Goal: Task Accomplishment & Management: Use online tool/utility

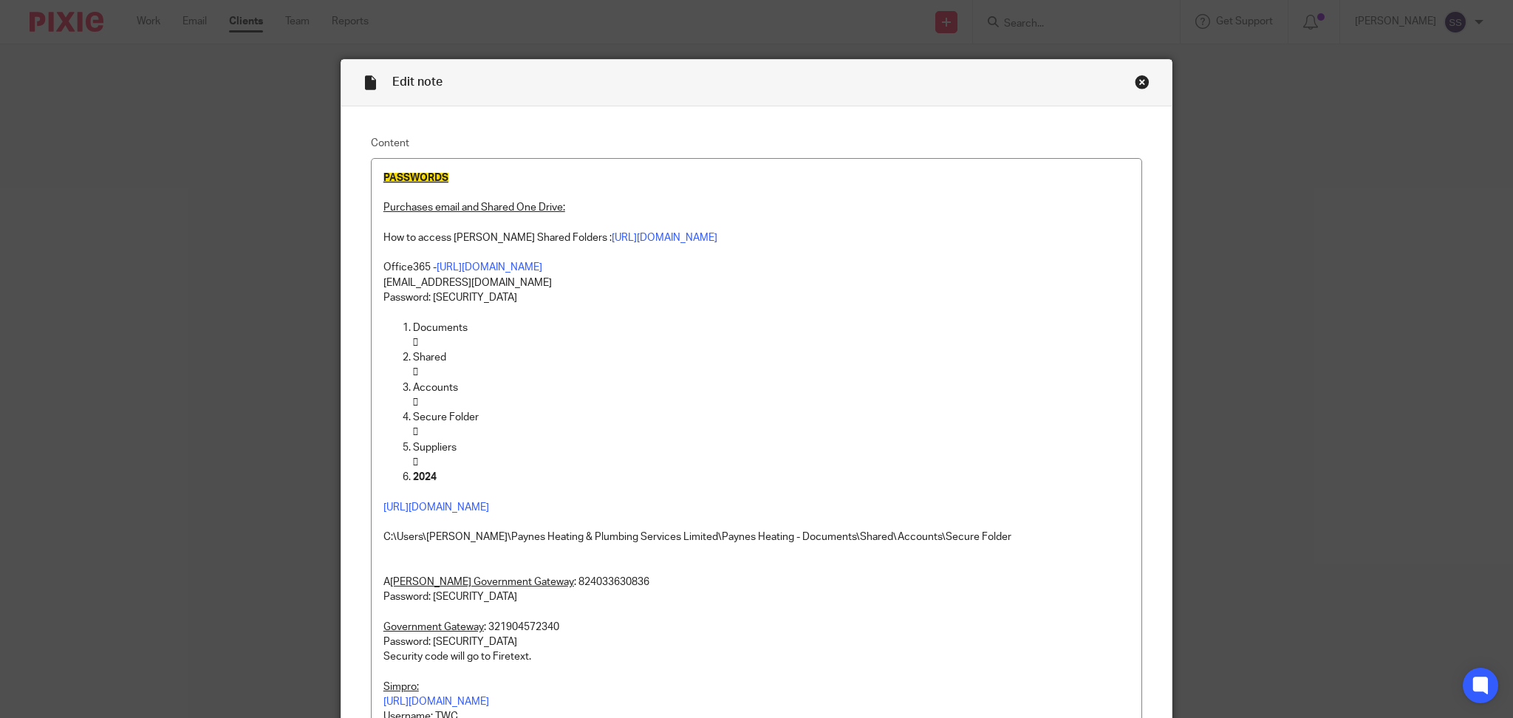
click at [1142, 82] on div "Close this dialog window" at bounding box center [1142, 82] width 15 height 15
click at [147, 10] on div "Edit note Content PASSWORDS Purchases email and Shared One Drive: How to access…" at bounding box center [756, 359] width 1513 height 718
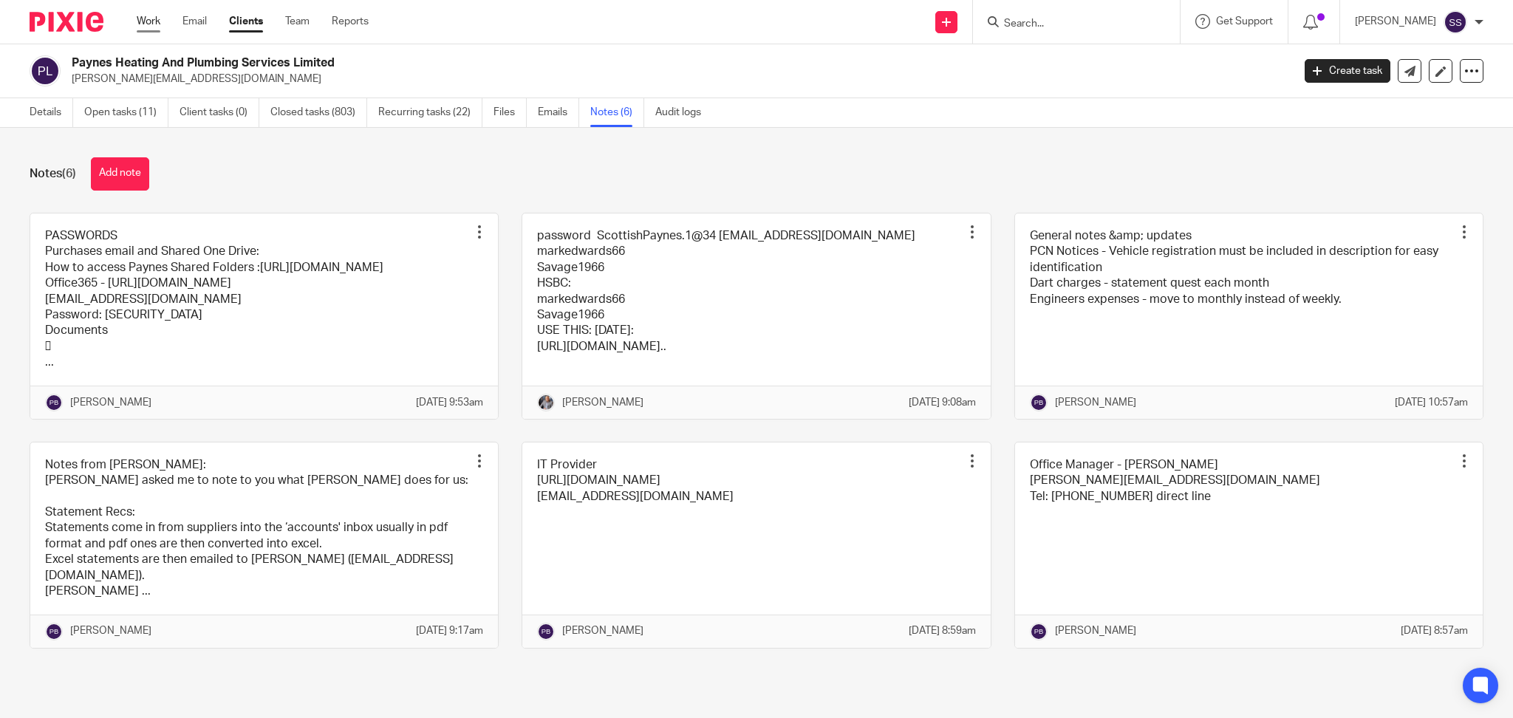
click at [148, 15] on link "Work" at bounding box center [149, 21] width 24 height 15
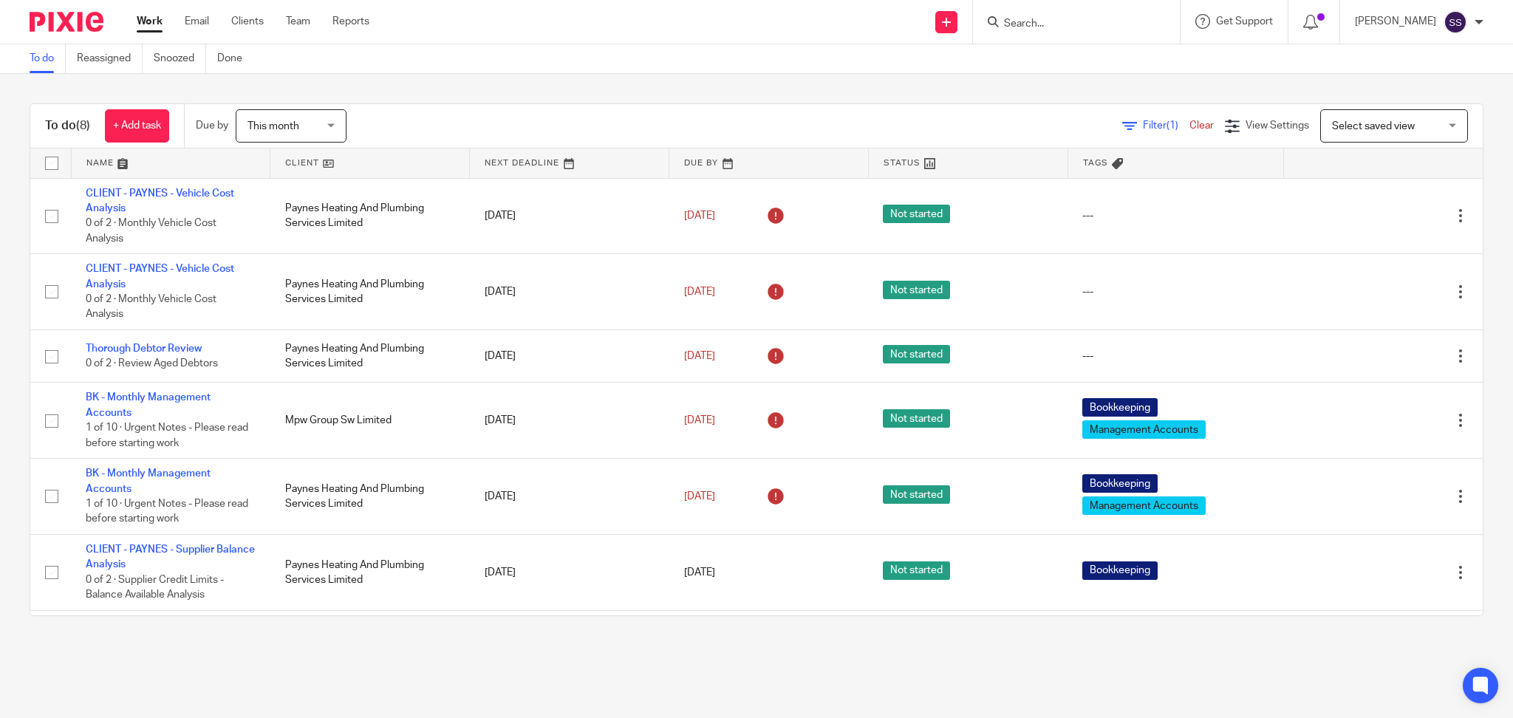
click at [1097, 27] on input "Search" at bounding box center [1069, 24] width 133 height 13
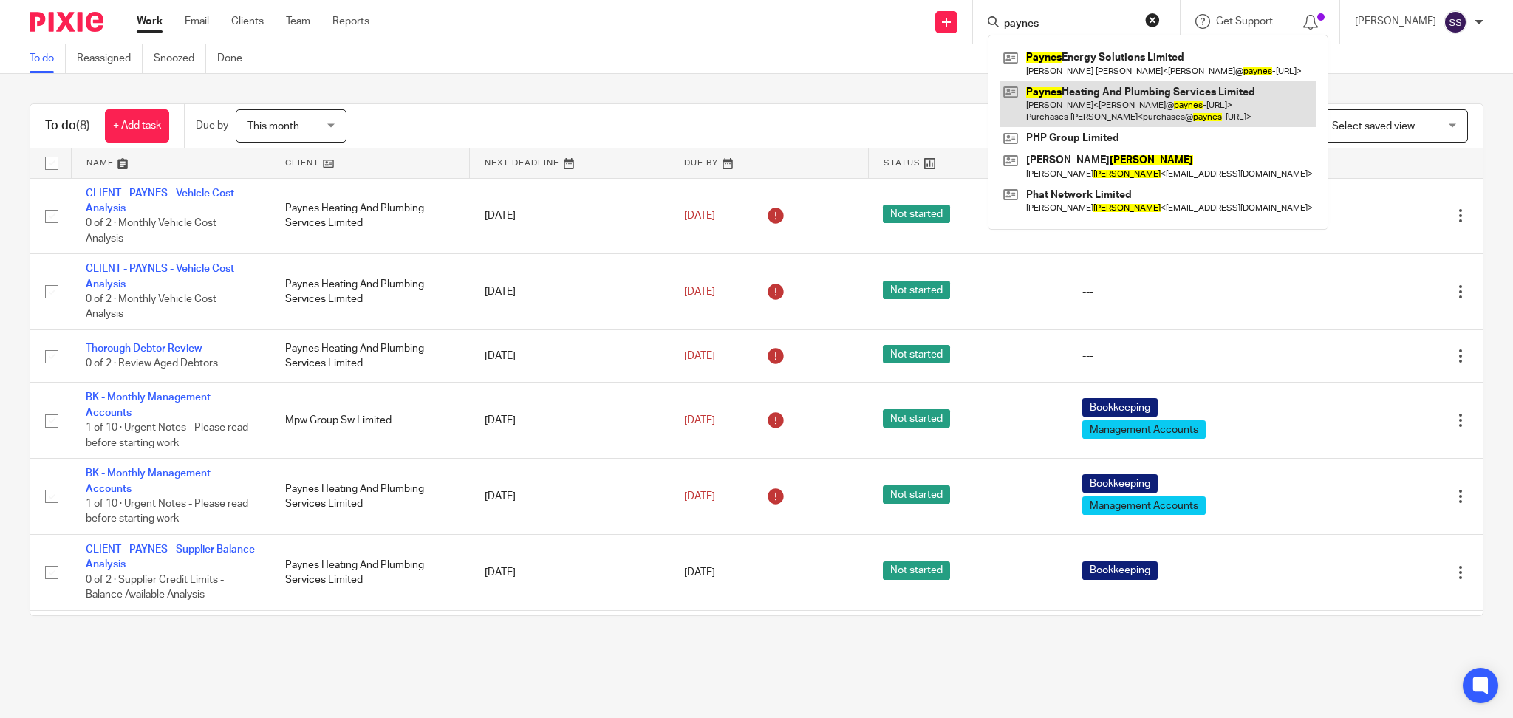
type input "paynes"
click at [1131, 117] on link at bounding box center [1158, 104] width 317 height 46
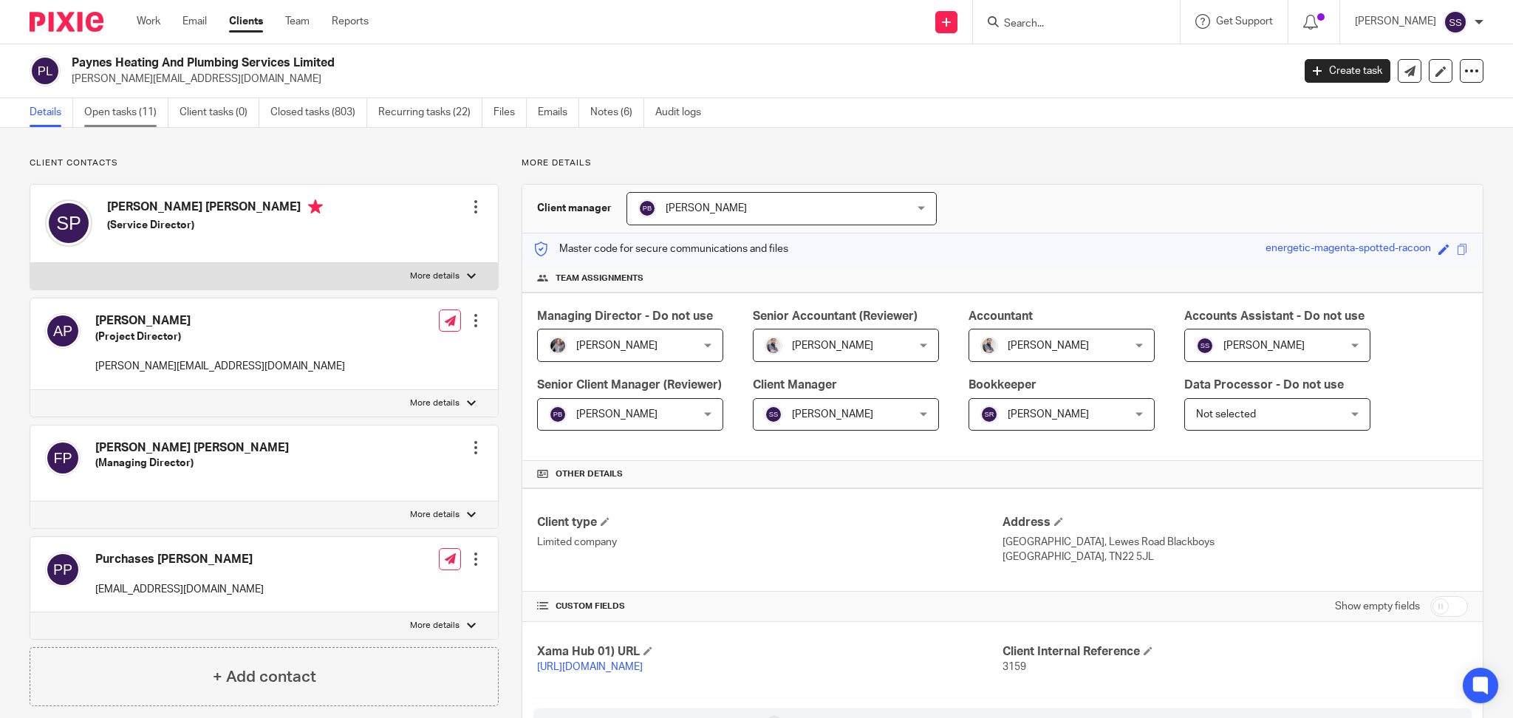
click at [135, 109] on link "Open tasks (11)" at bounding box center [126, 112] width 84 height 29
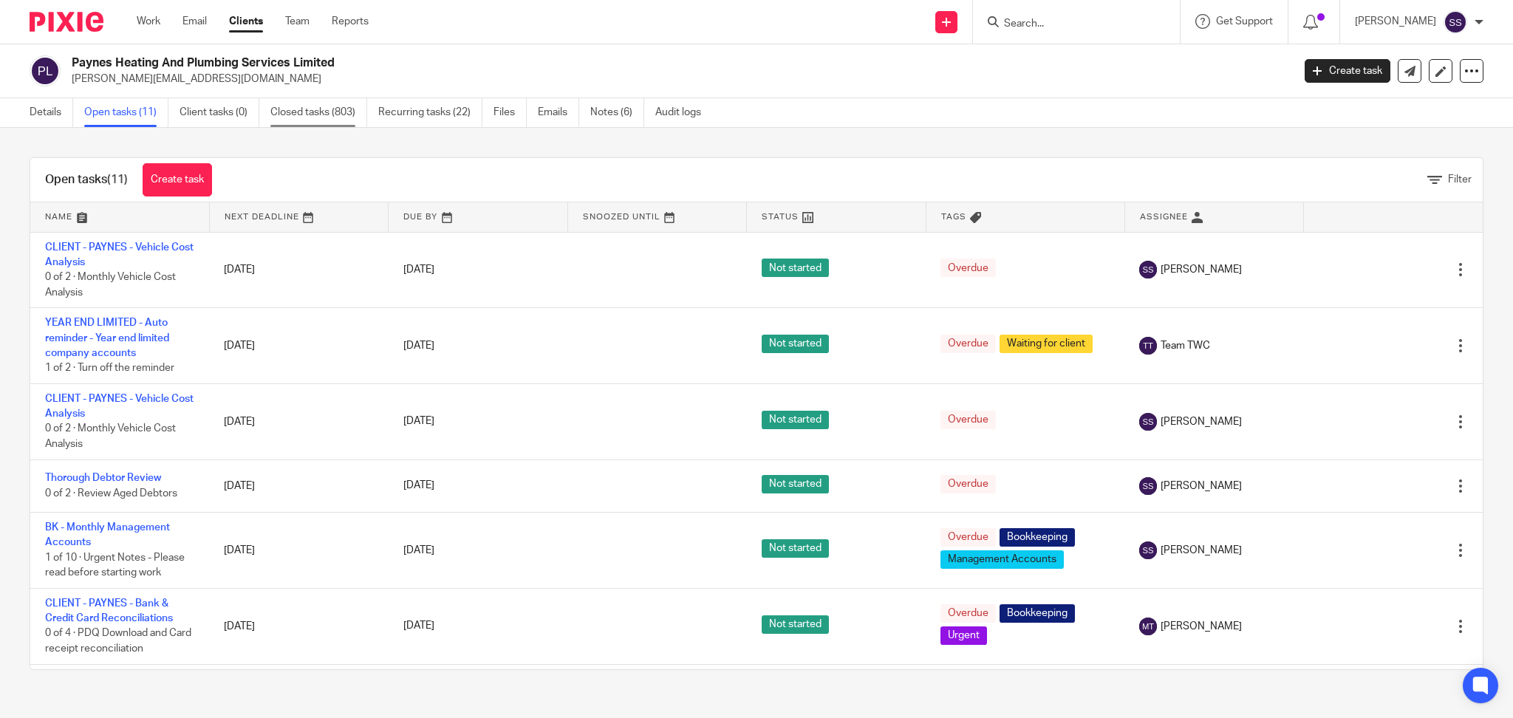
click at [303, 100] on link "Closed tasks (803)" at bounding box center [318, 112] width 97 height 29
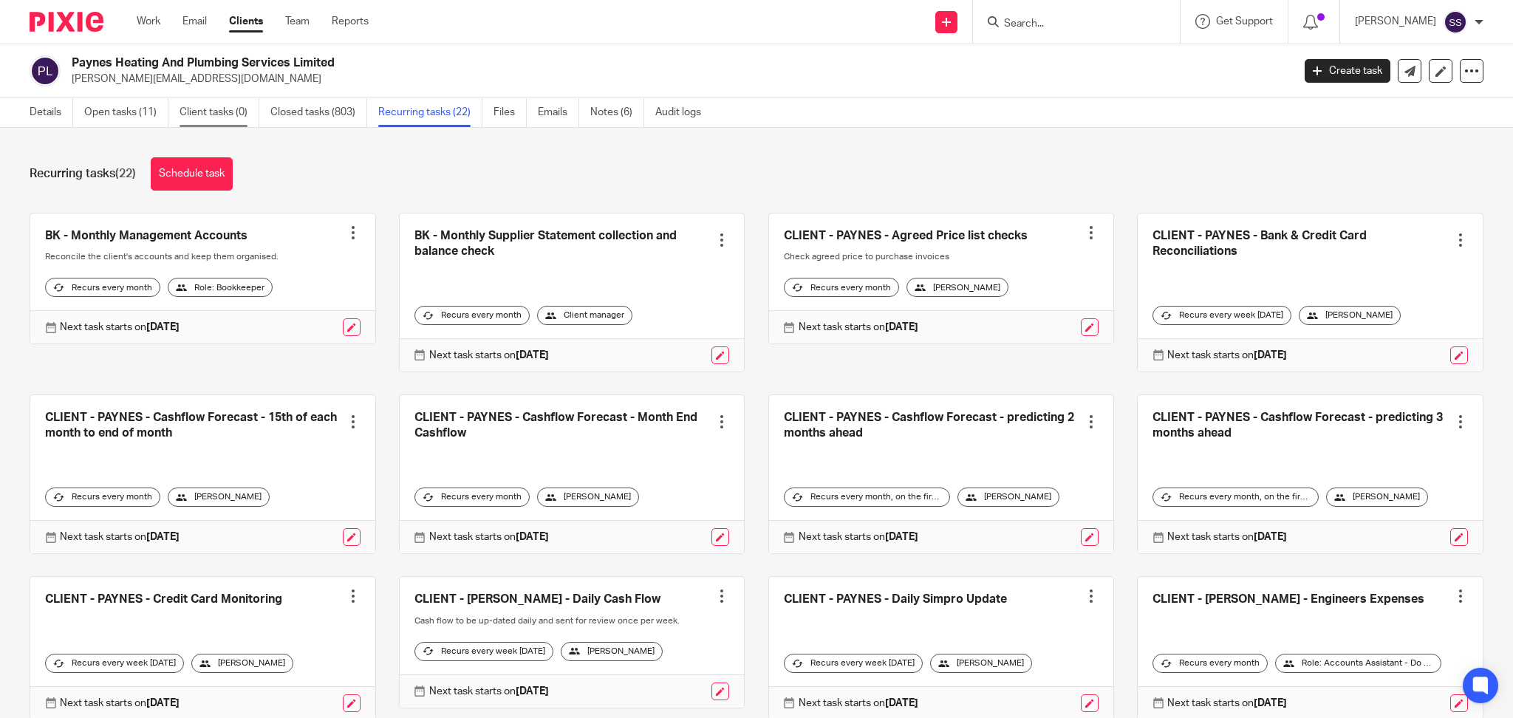
click at [219, 117] on link "Client tasks (0)" at bounding box center [220, 112] width 80 height 29
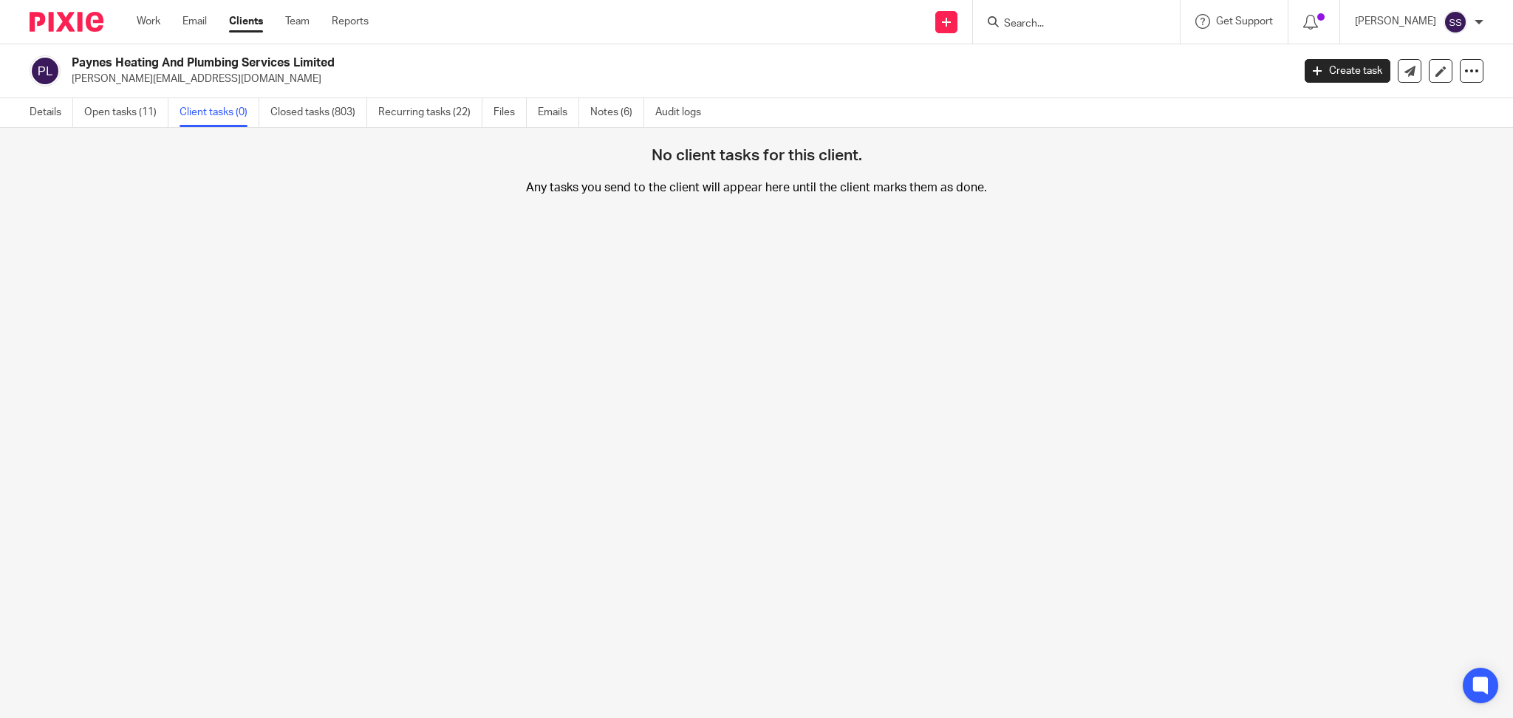
click at [308, 115] on link "Closed tasks (803)" at bounding box center [318, 112] width 97 height 29
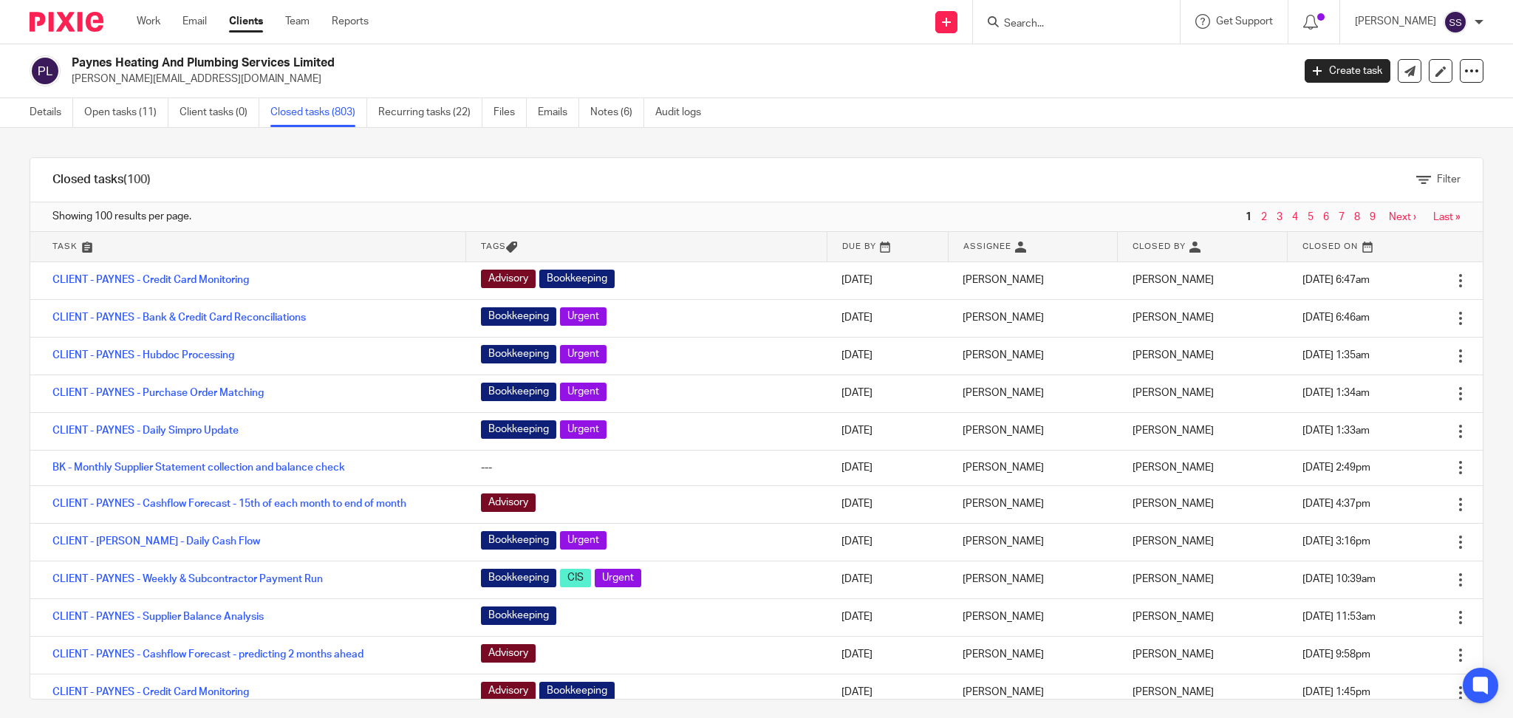
click at [538, 180] on div "Filter" at bounding box center [828, 180] width 1310 height 44
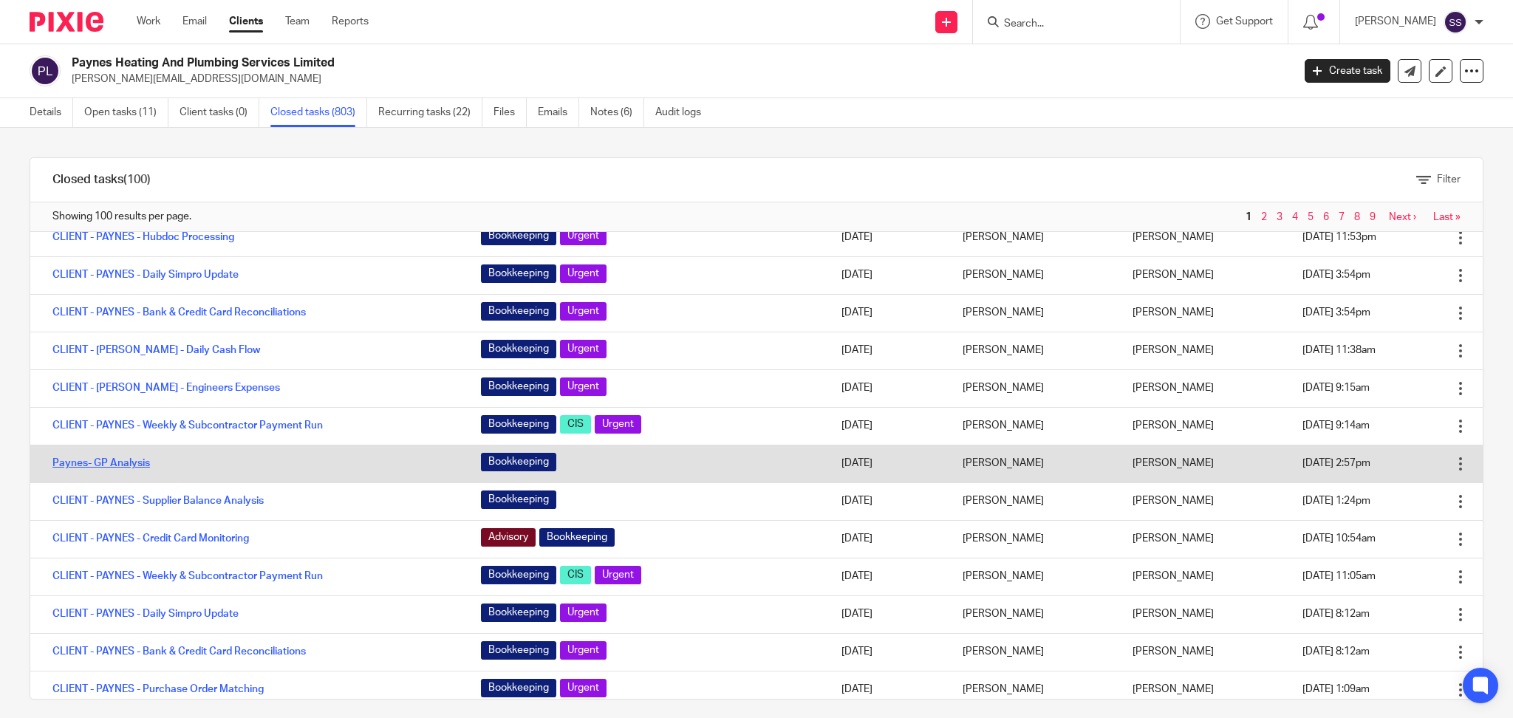
click at [130, 468] on link "Paynes- GP Analysis" at bounding box center [101, 463] width 98 height 10
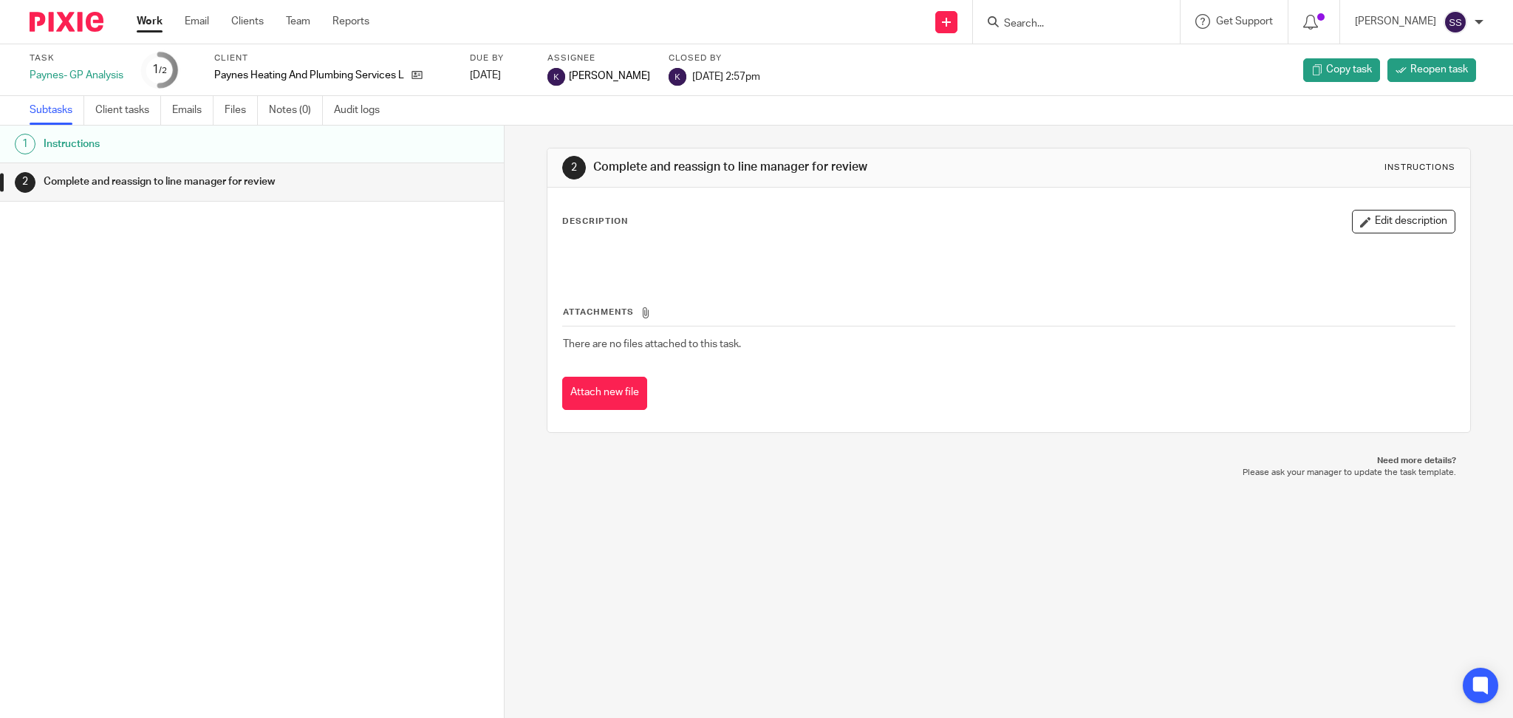
click at [214, 180] on h1 "Complete and reassign to line manager for review" at bounding box center [192, 182] width 297 height 22
click at [181, 142] on h1 "Instructions" at bounding box center [192, 144] width 297 height 22
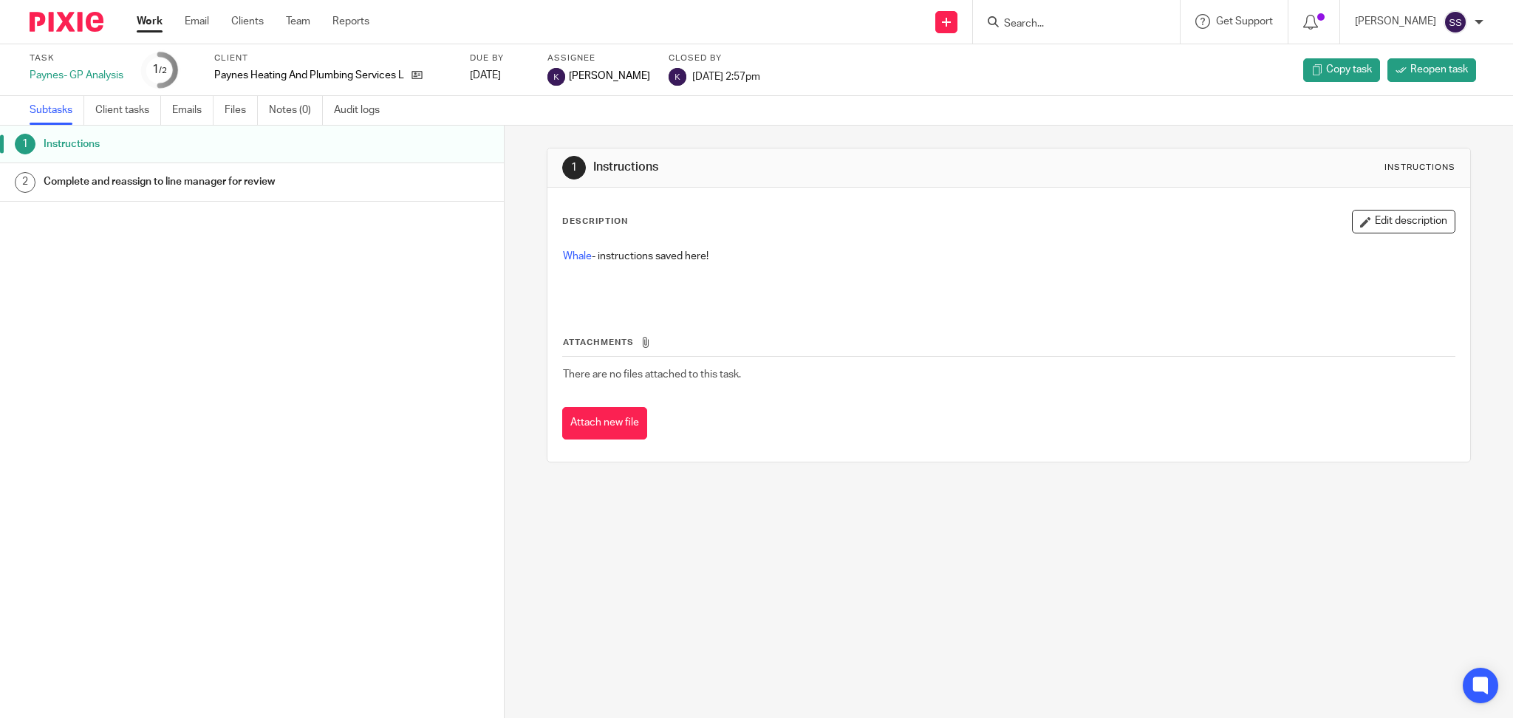
click at [192, 175] on h1 "Complete and reassign to line manager for review" at bounding box center [192, 182] width 297 height 22
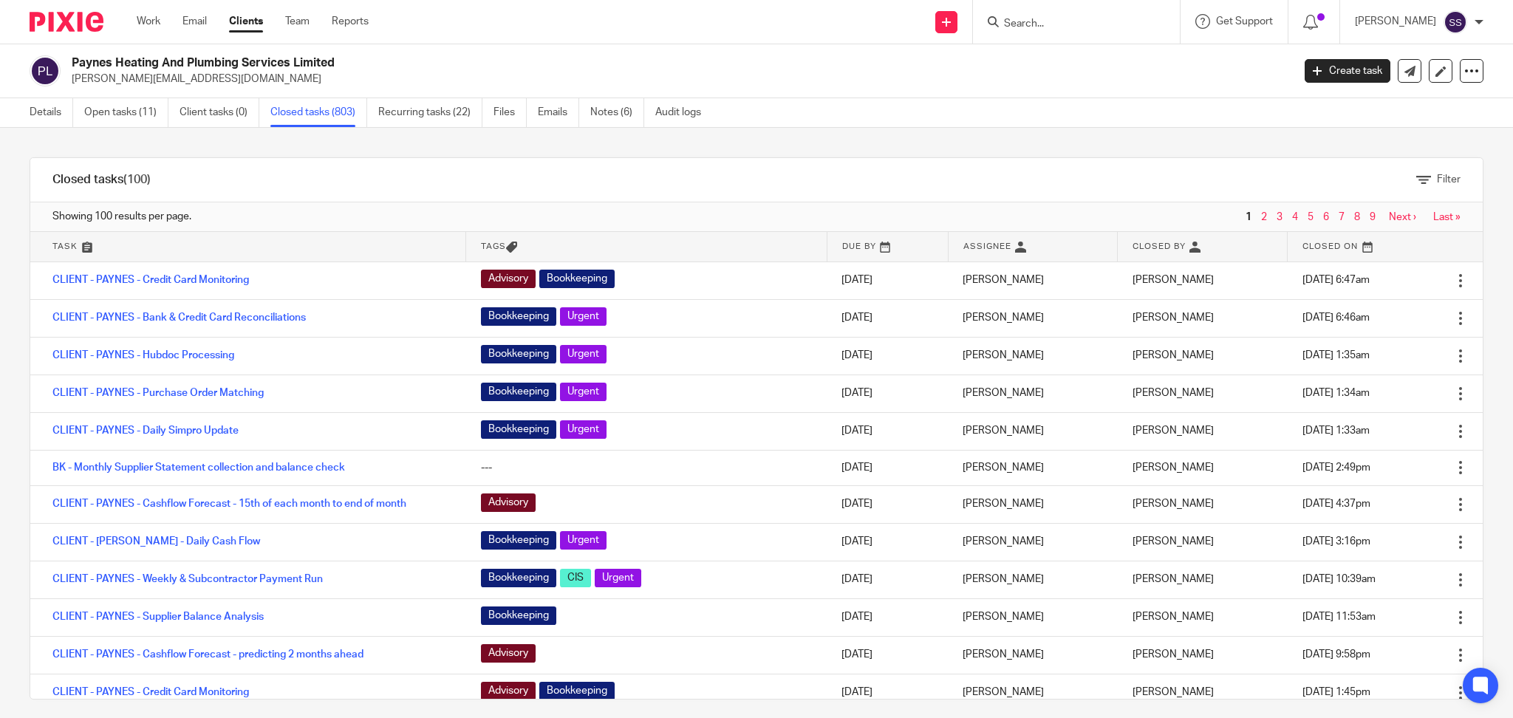
click at [1052, 23] on input "Search" at bounding box center [1069, 24] width 133 height 13
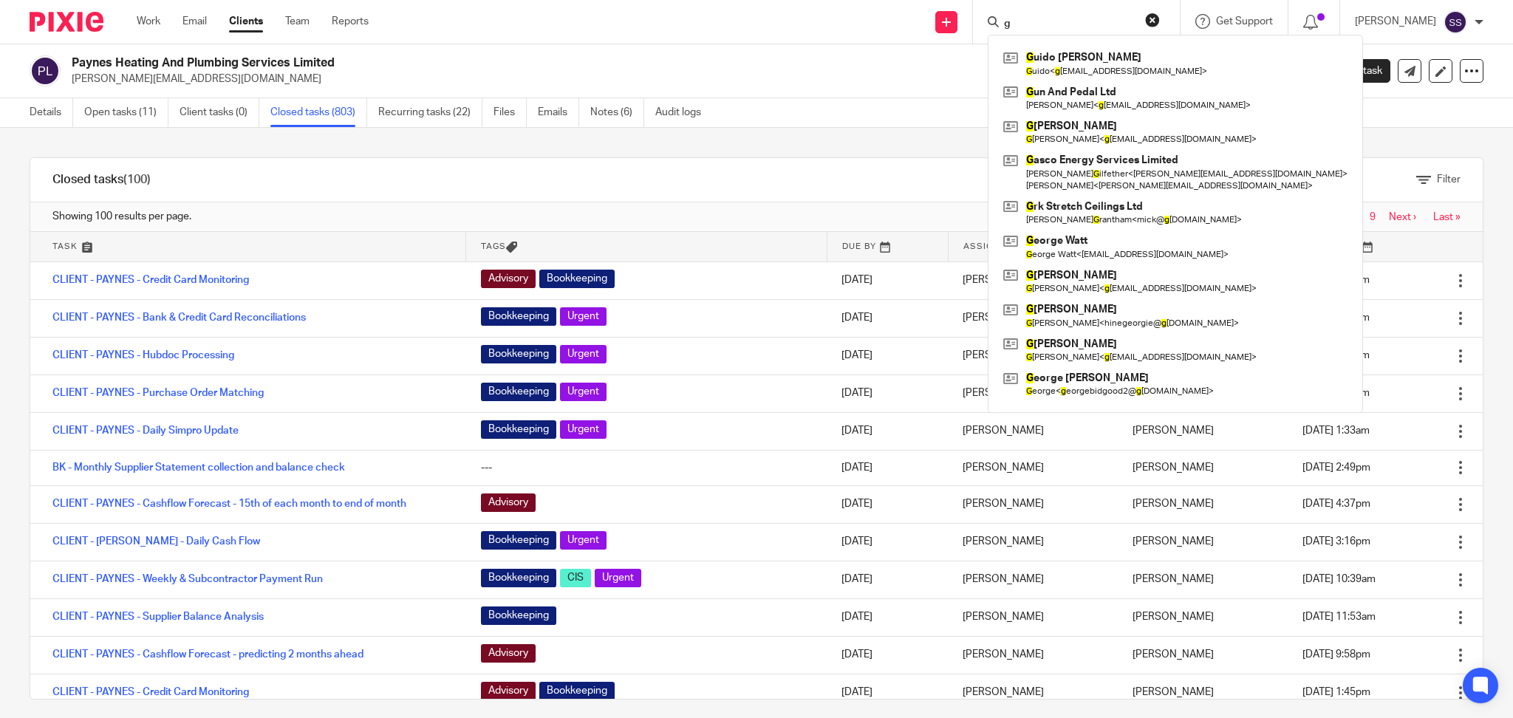
type input "g"
click at [904, 81] on p "steve@paynes-heating.co.uk" at bounding box center [677, 79] width 1211 height 15
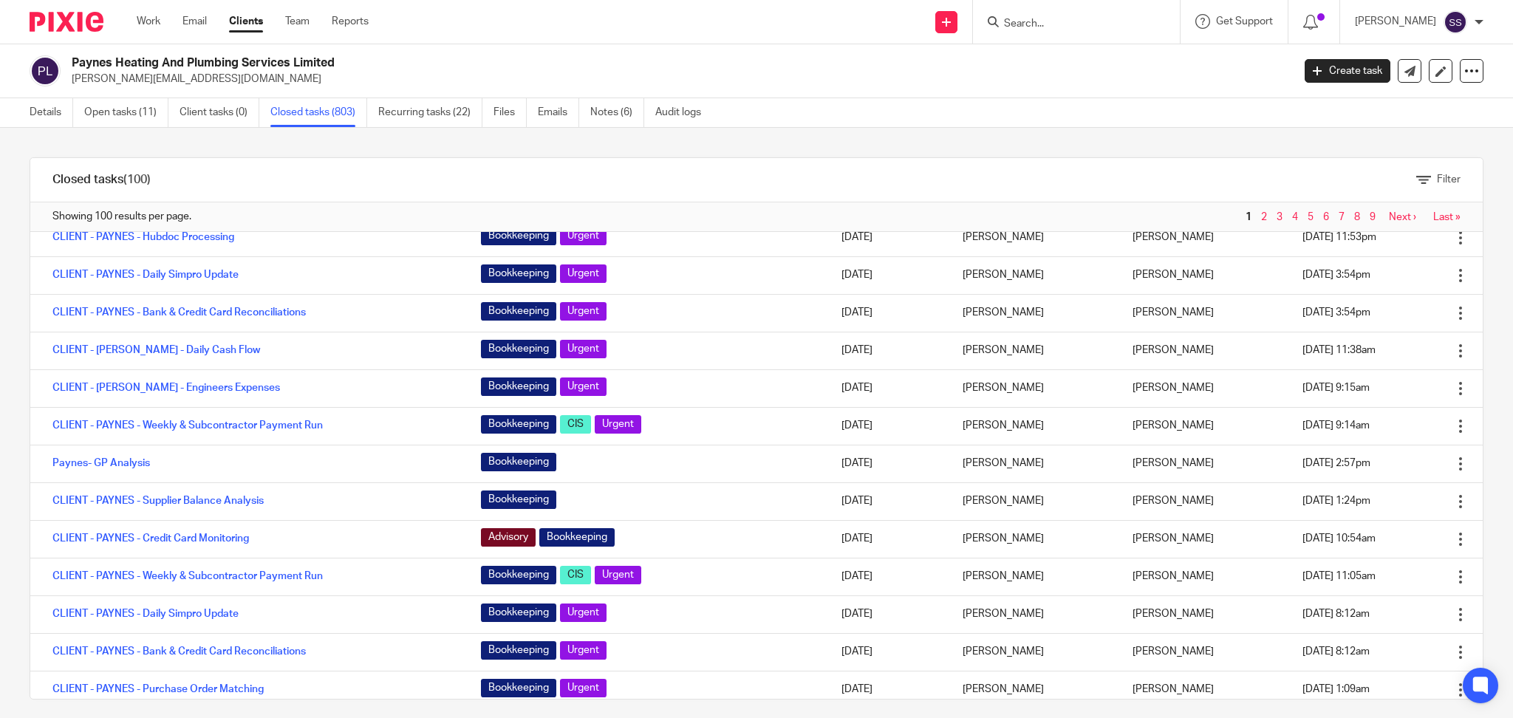
scroll to position [3088, 0]
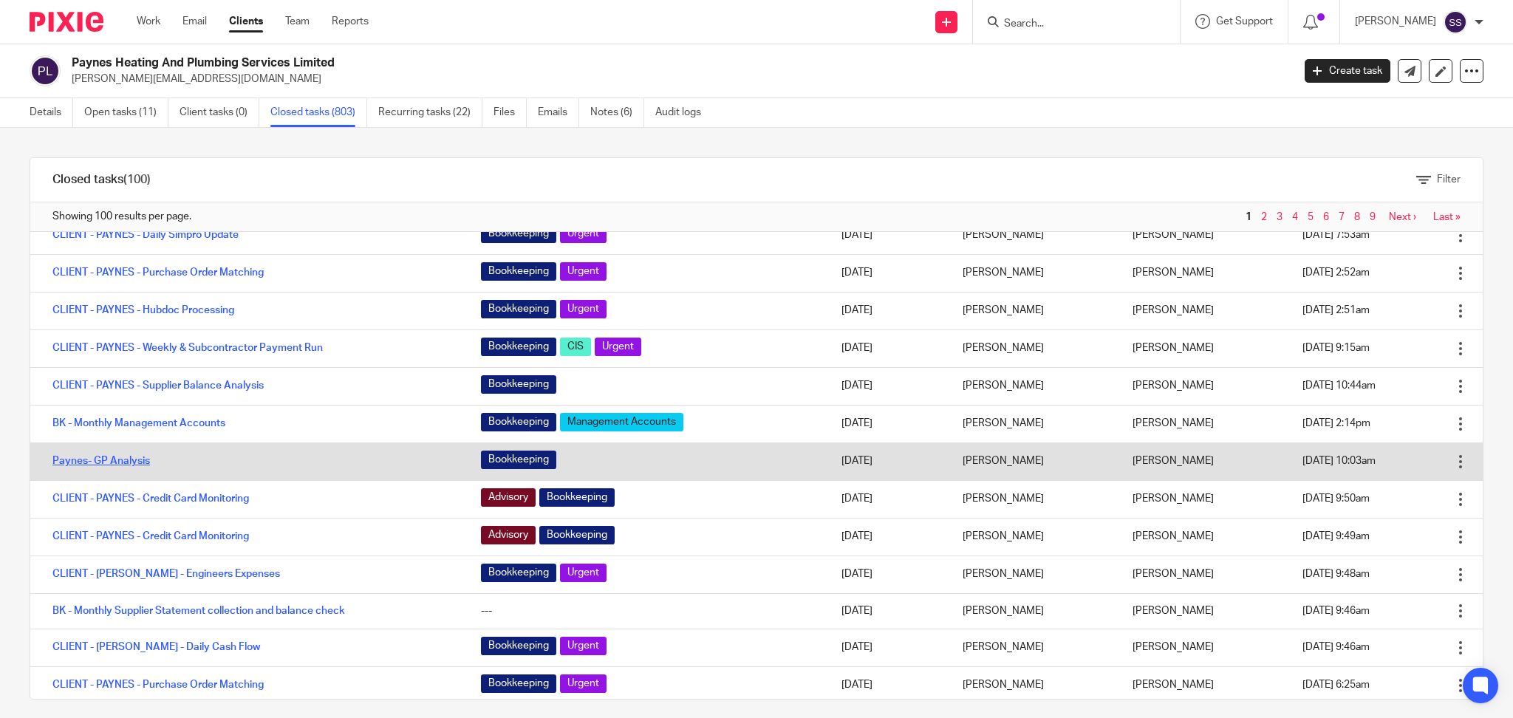
click at [60, 466] on link "Paynes- GP Analysis" at bounding box center [101, 461] width 98 height 10
click at [135, 466] on link "Paynes- GP Analysis" at bounding box center [101, 461] width 98 height 10
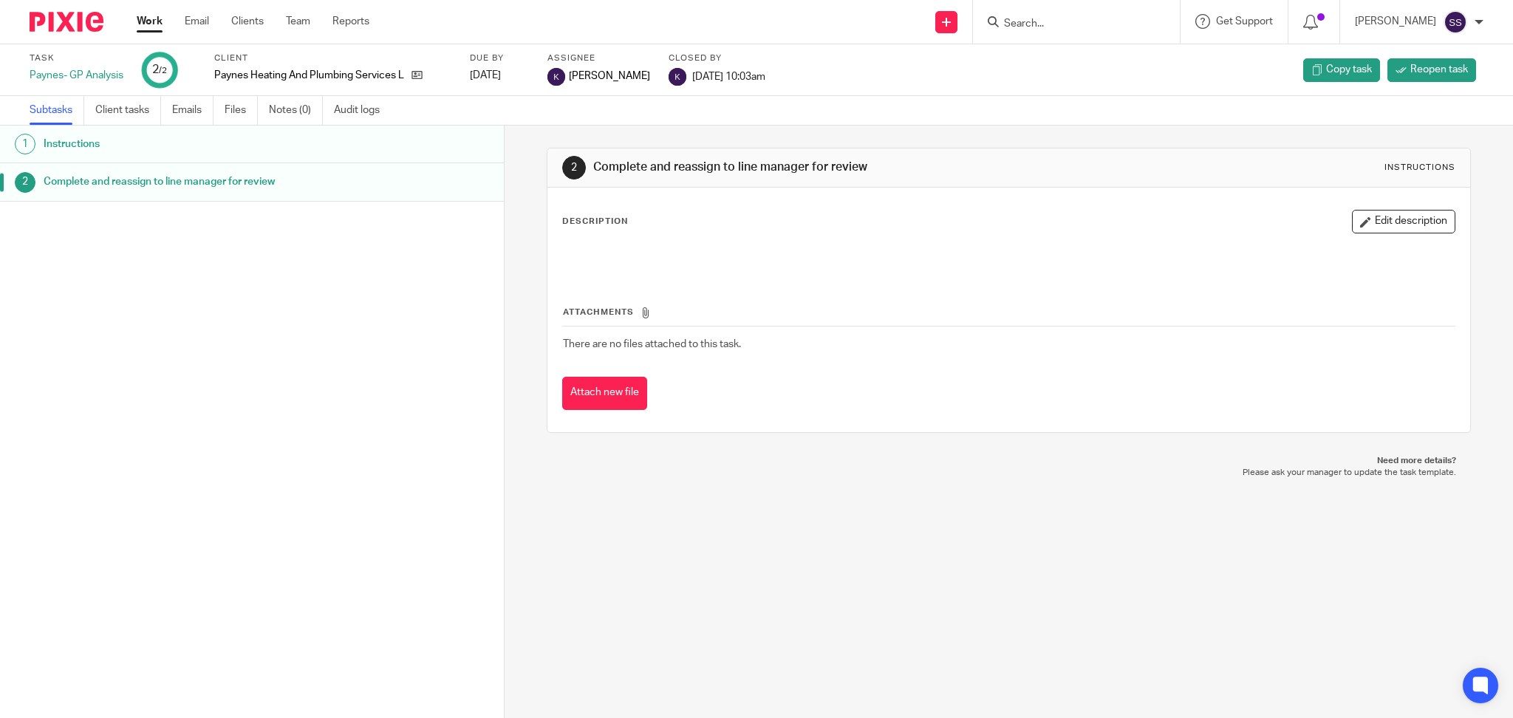
click at [169, 148] on h1 "Instructions" at bounding box center [192, 144] width 297 height 22
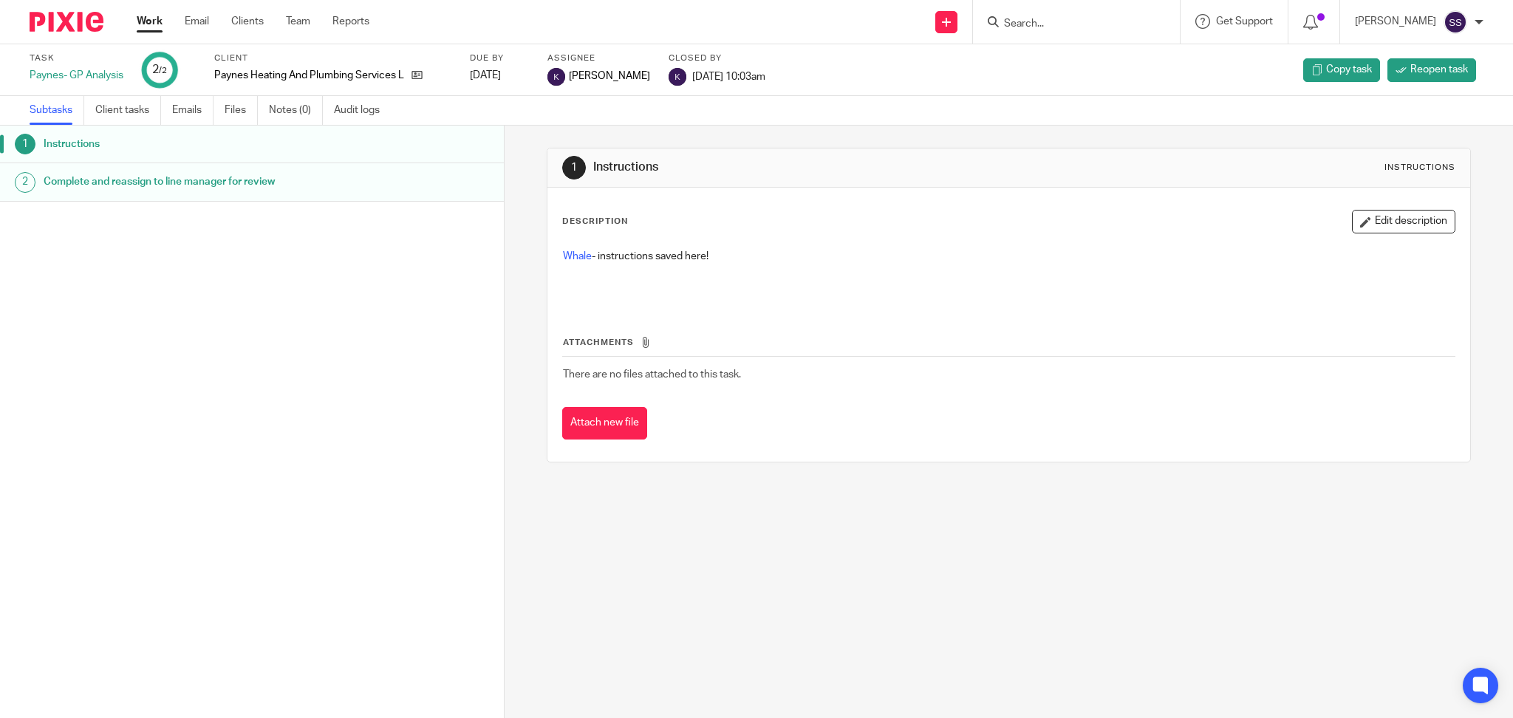
click at [149, 17] on link "Work" at bounding box center [150, 21] width 26 height 15
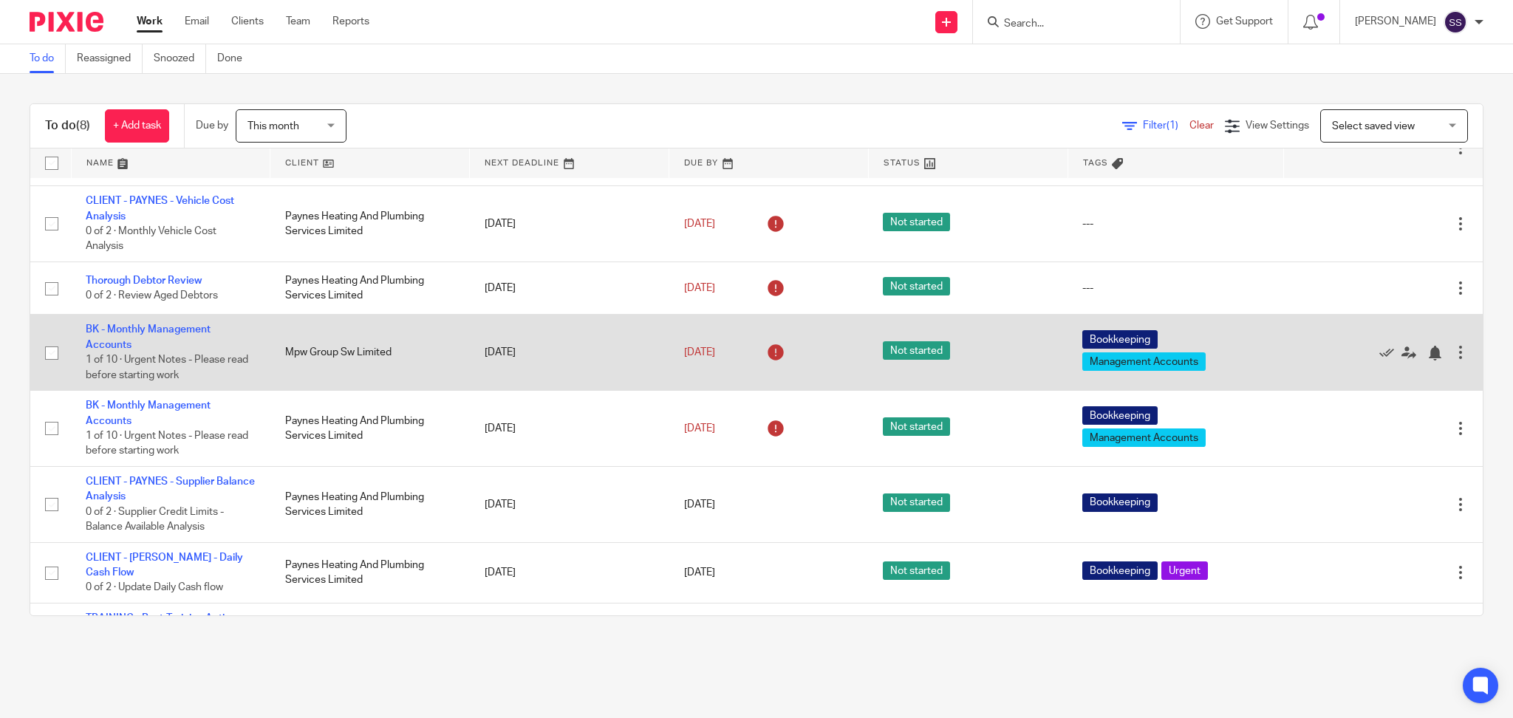
scroll to position [98, 0]
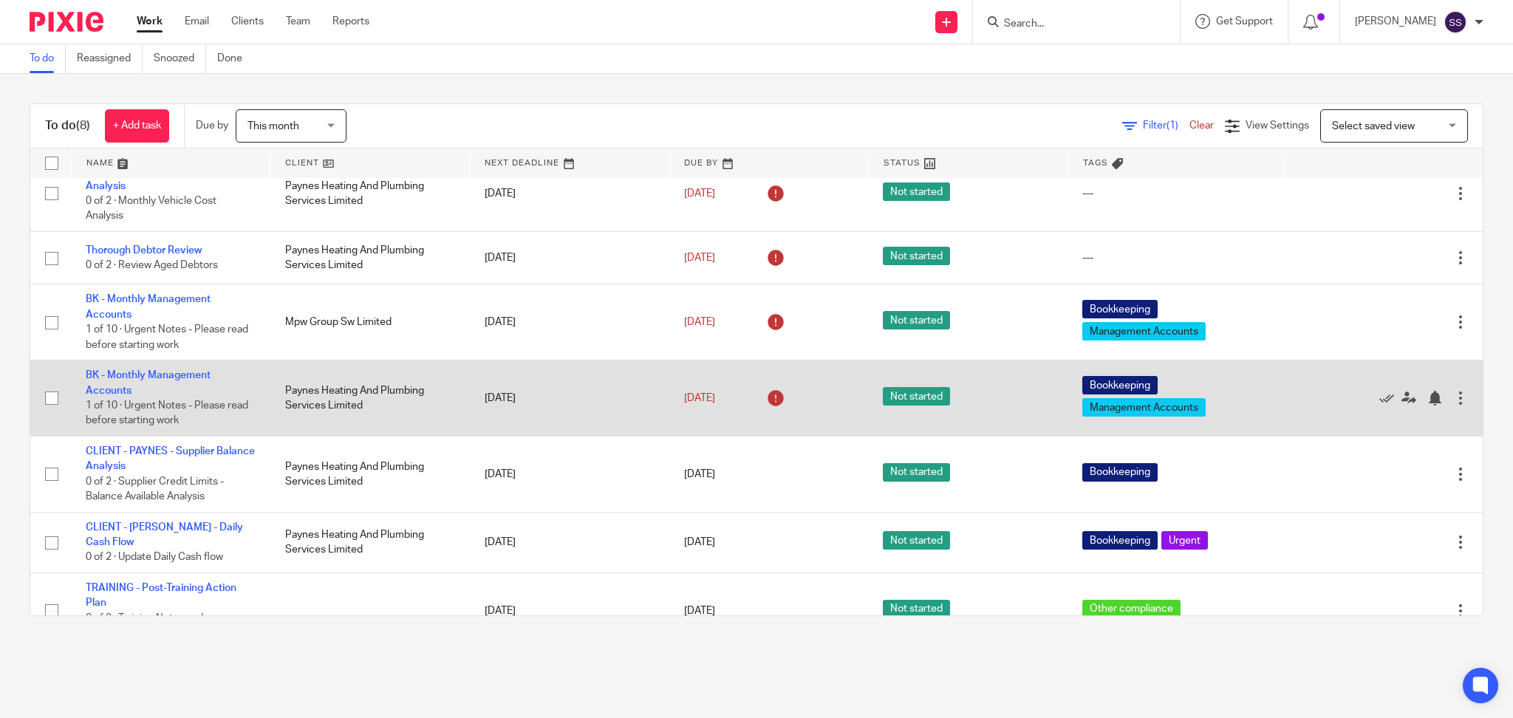
click at [143, 368] on td "BK - Monthly Management Accounts 1 of 10 · Urgent Notes - Please read before st…" at bounding box center [170, 399] width 199 height 76
click at [167, 372] on link "BK - Monthly Management Accounts" at bounding box center [148, 382] width 125 height 25
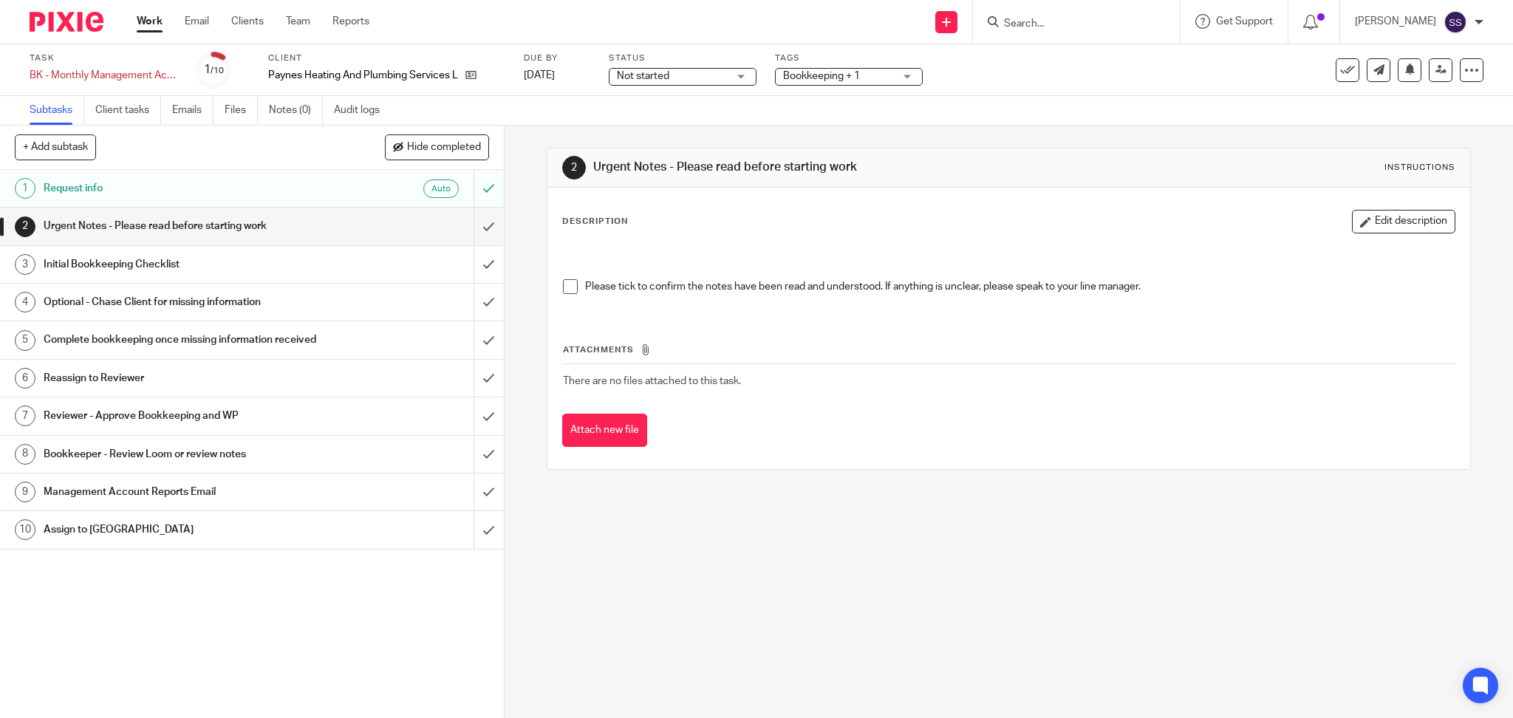
click at [194, 215] on h1 "Urgent Notes - Please read before starting work" at bounding box center [182, 226] width 277 height 22
click at [566, 281] on span at bounding box center [570, 286] width 15 height 15
click at [315, 259] on div "Initial Bookkeeping Checklist" at bounding box center [251, 264] width 415 height 22
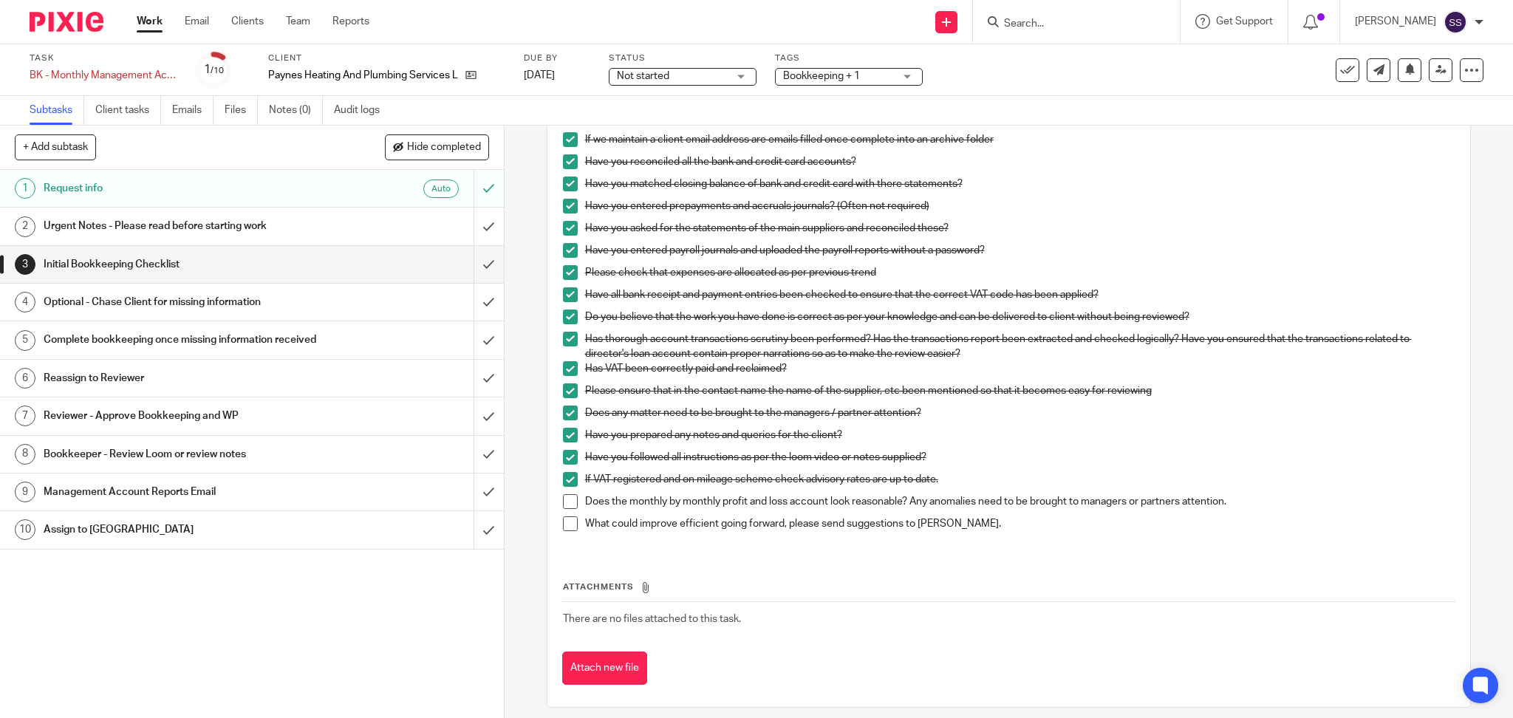
scroll to position [255, 0]
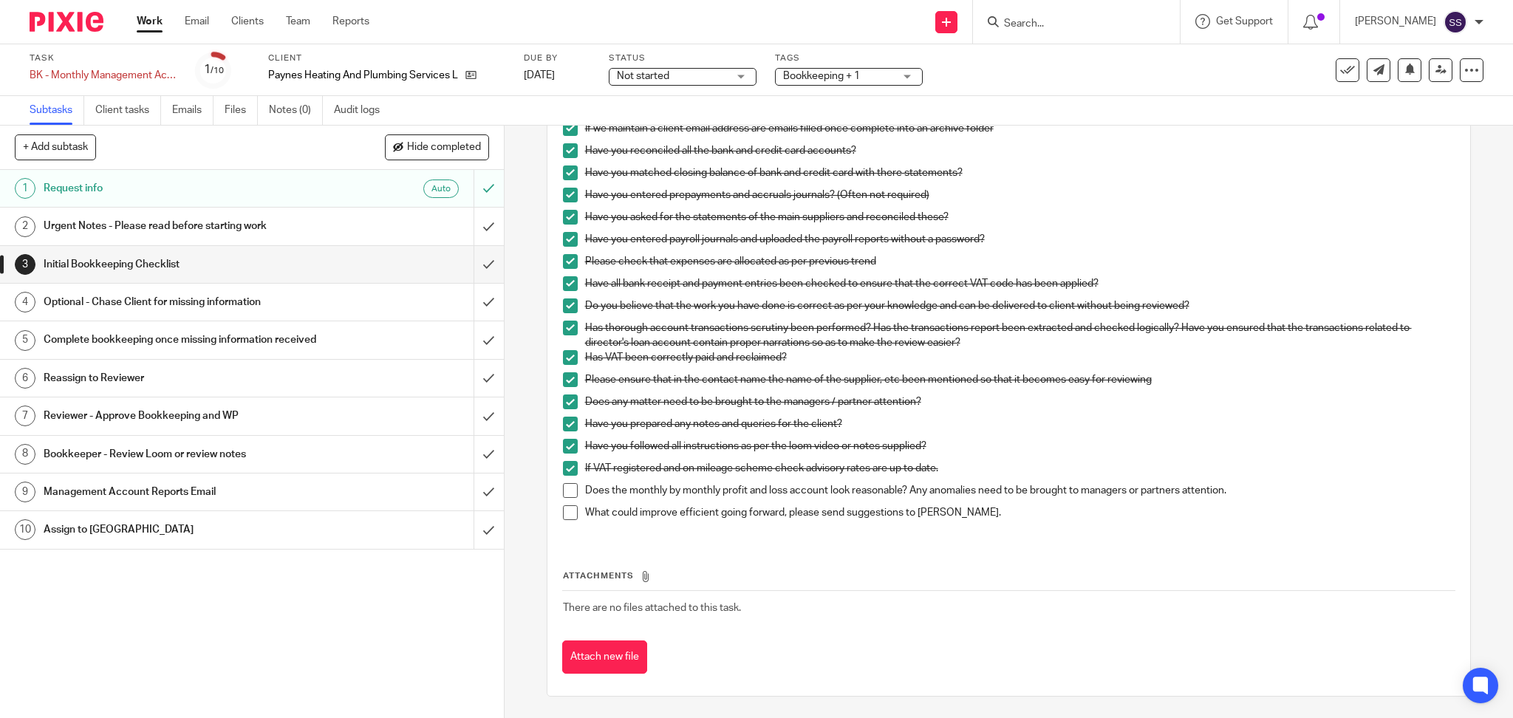
click at [563, 515] on span at bounding box center [570, 512] width 15 height 15
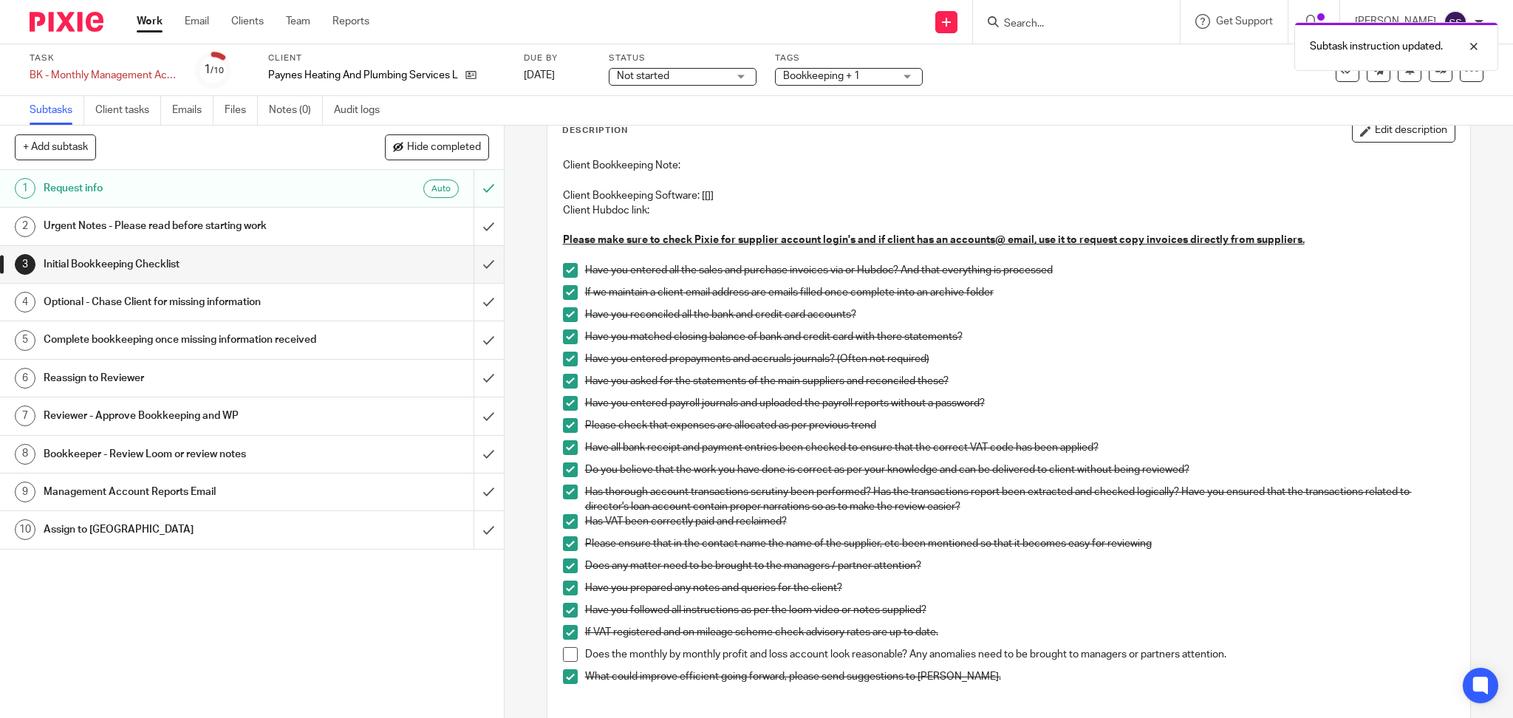
scroll to position [197, 0]
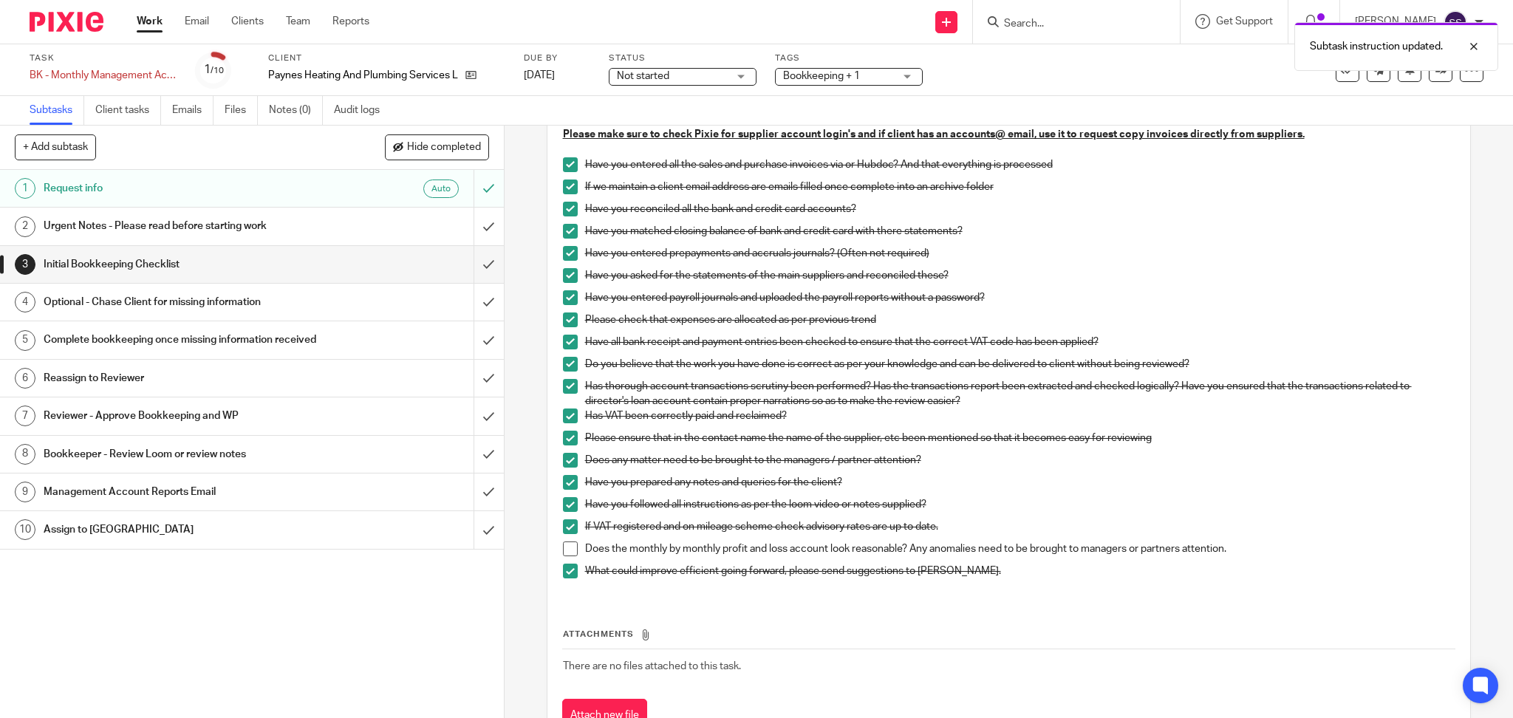
click at [564, 550] on span at bounding box center [570, 549] width 15 height 15
click at [180, 297] on h1 "Optional - Chase Client for missing information" at bounding box center [182, 302] width 277 height 22
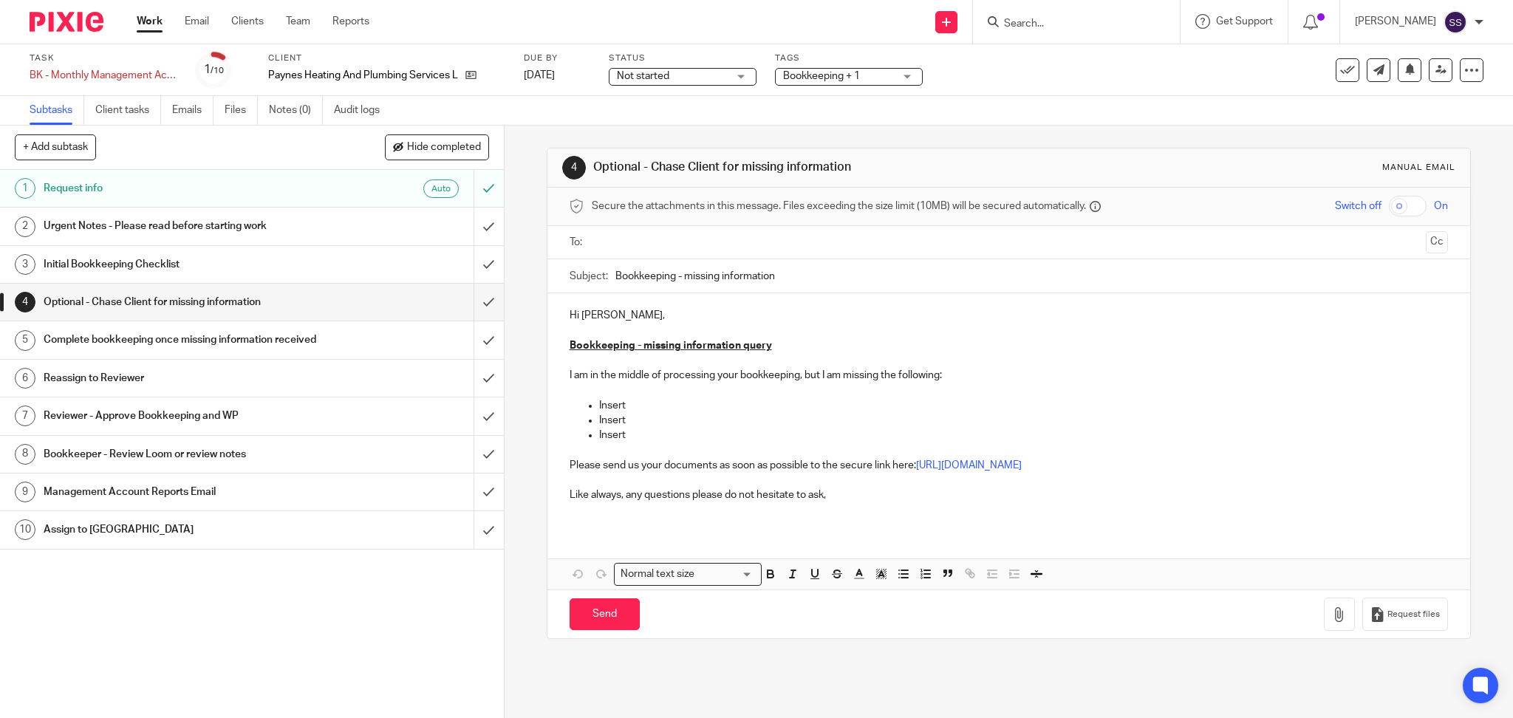
click at [186, 349] on h1 "Complete bookkeeping once missing information received" at bounding box center [182, 340] width 277 height 22
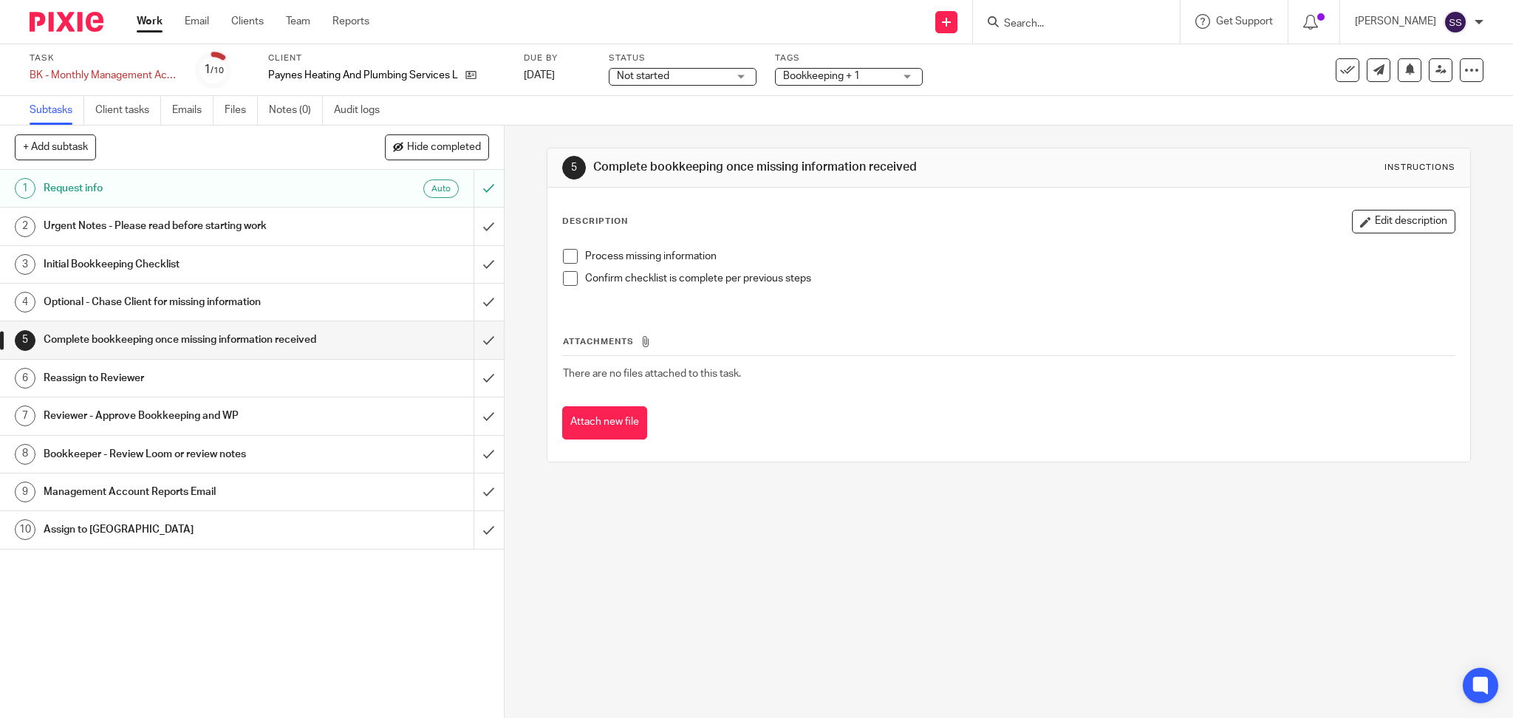
click at [194, 397] on link "6 Reassign to Reviewer" at bounding box center [237, 378] width 474 height 37
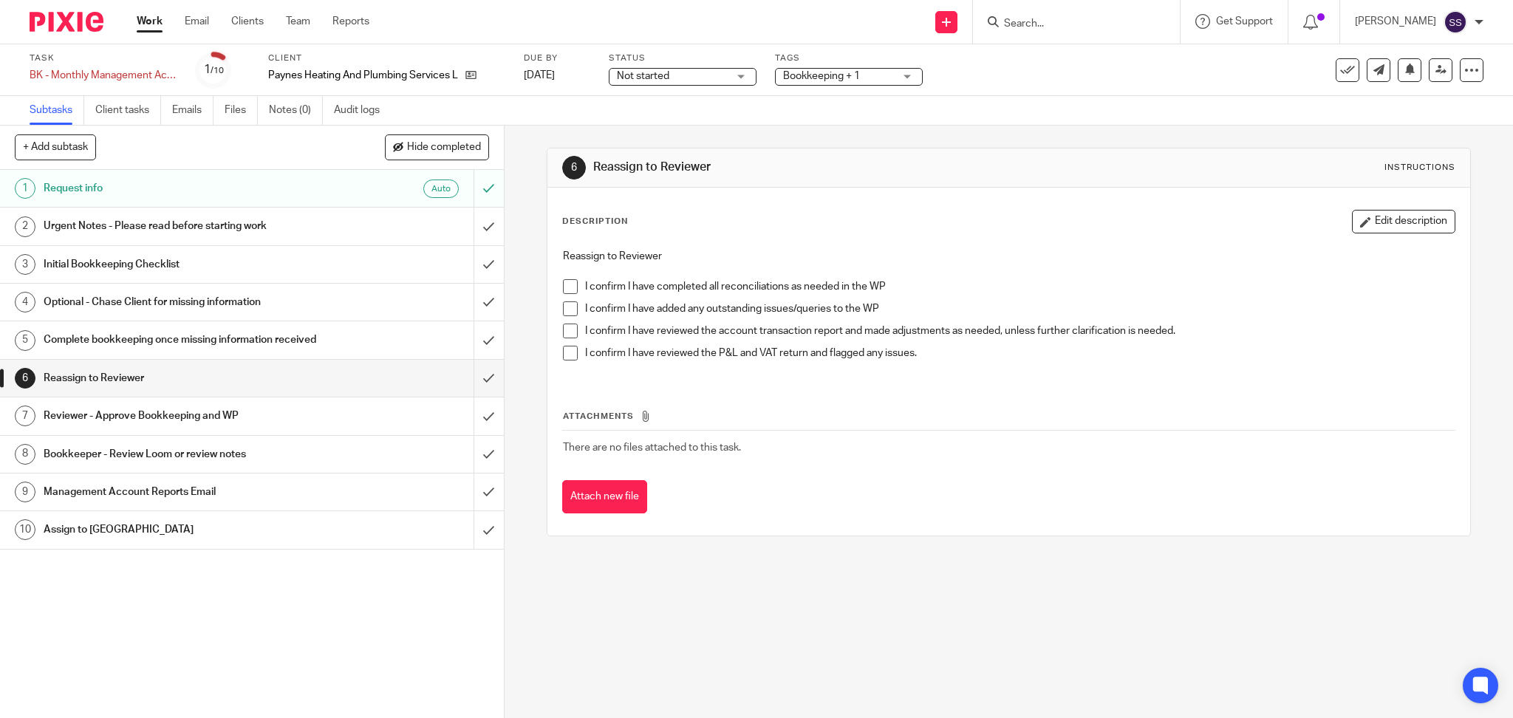
click at [567, 288] on span at bounding box center [570, 286] width 15 height 15
click at [569, 307] on span at bounding box center [570, 308] width 15 height 15
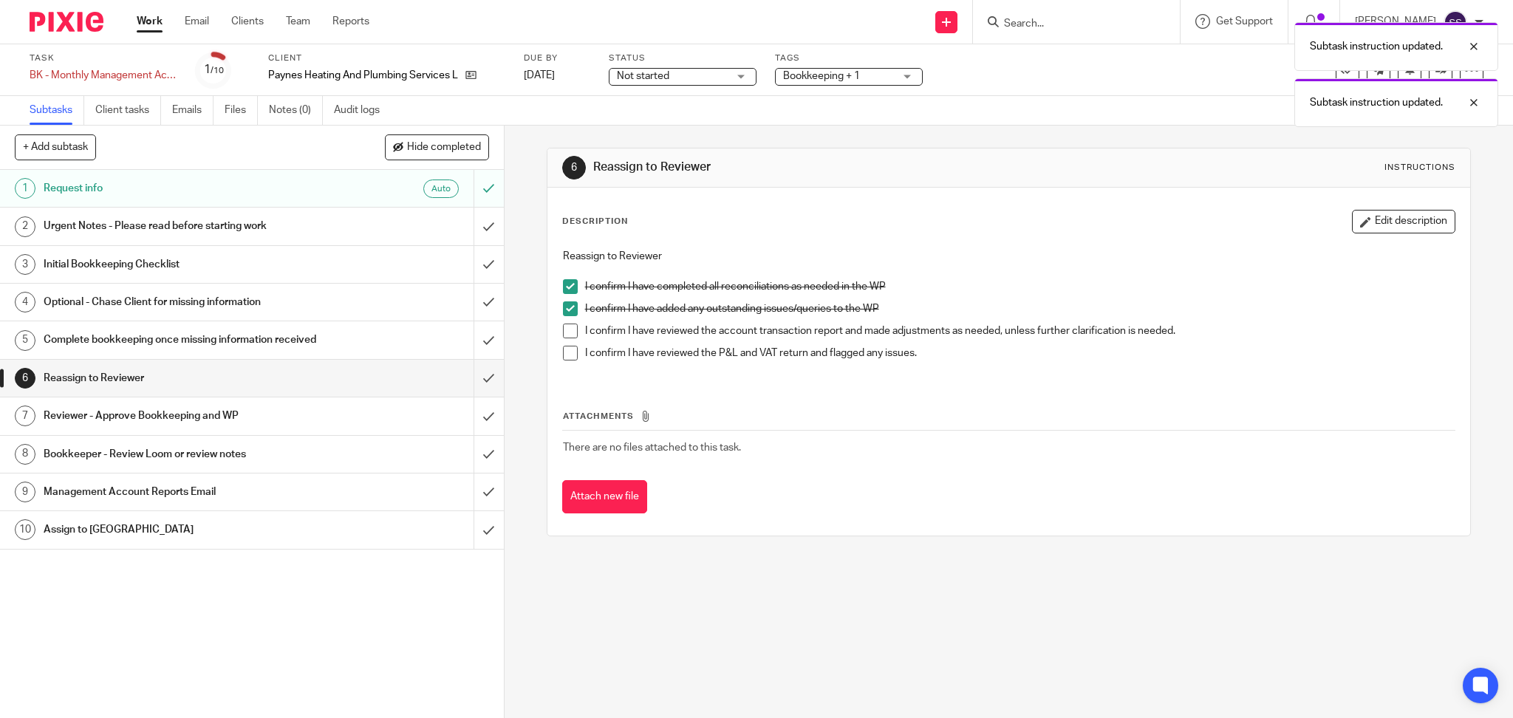
drag, startPoint x: 568, startPoint y: 324, endPoint x: 562, endPoint y: 347, distance: 23.8
click at [568, 325] on span at bounding box center [570, 331] width 15 height 15
click at [563, 361] on li "I confirm I have reviewed the P&L and VAT return and flagged any issues." at bounding box center [1009, 357] width 893 height 22
click at [563, 357] on span at bounding box center [570, 353] width 15 height 15
click at [1187, 360] on p "I confirm I have reviewed the P&L and VAT return and flagged any issues." at bounding box center [1020, 353] width 870 height 15
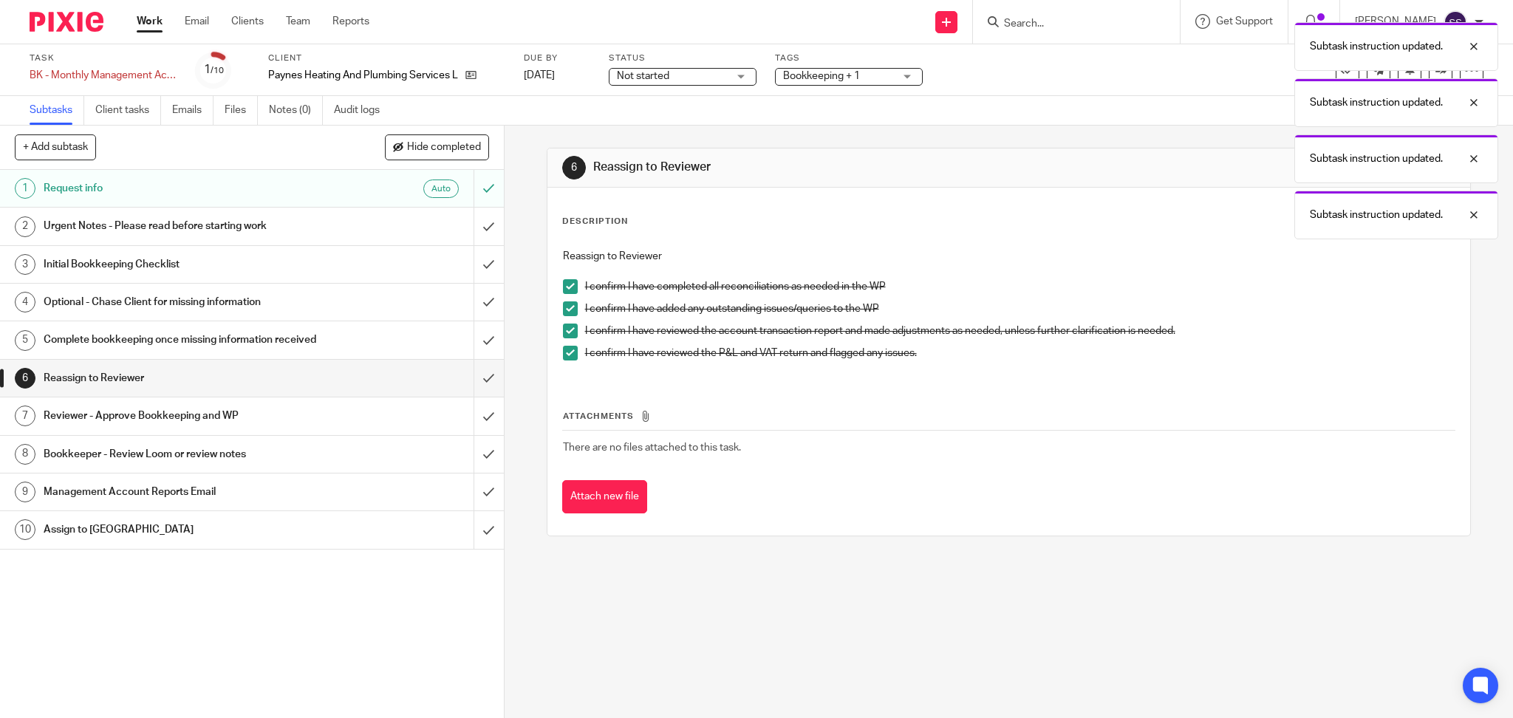
click at [1157, 86] on div "Subtask instruction updated. Subtask instruction updated. Subtask instruction u…" at bounding box center [1128, 127] width 742 height 225
click at [1214, 63] on div "Subtask instruction updated. Subtask instruction updated. Subtask instruction u…" at bounding box center [1128, 127] width 742 height 225
click at [1173, 134] on div "6 Reassign to Reviewer Instructions Description Edit description Reassign to Re…" at bounding box center [1009, 342] width 925 height 433
click at [1478, 103] on div at bounding box center [1463, 103] width 40 height 18
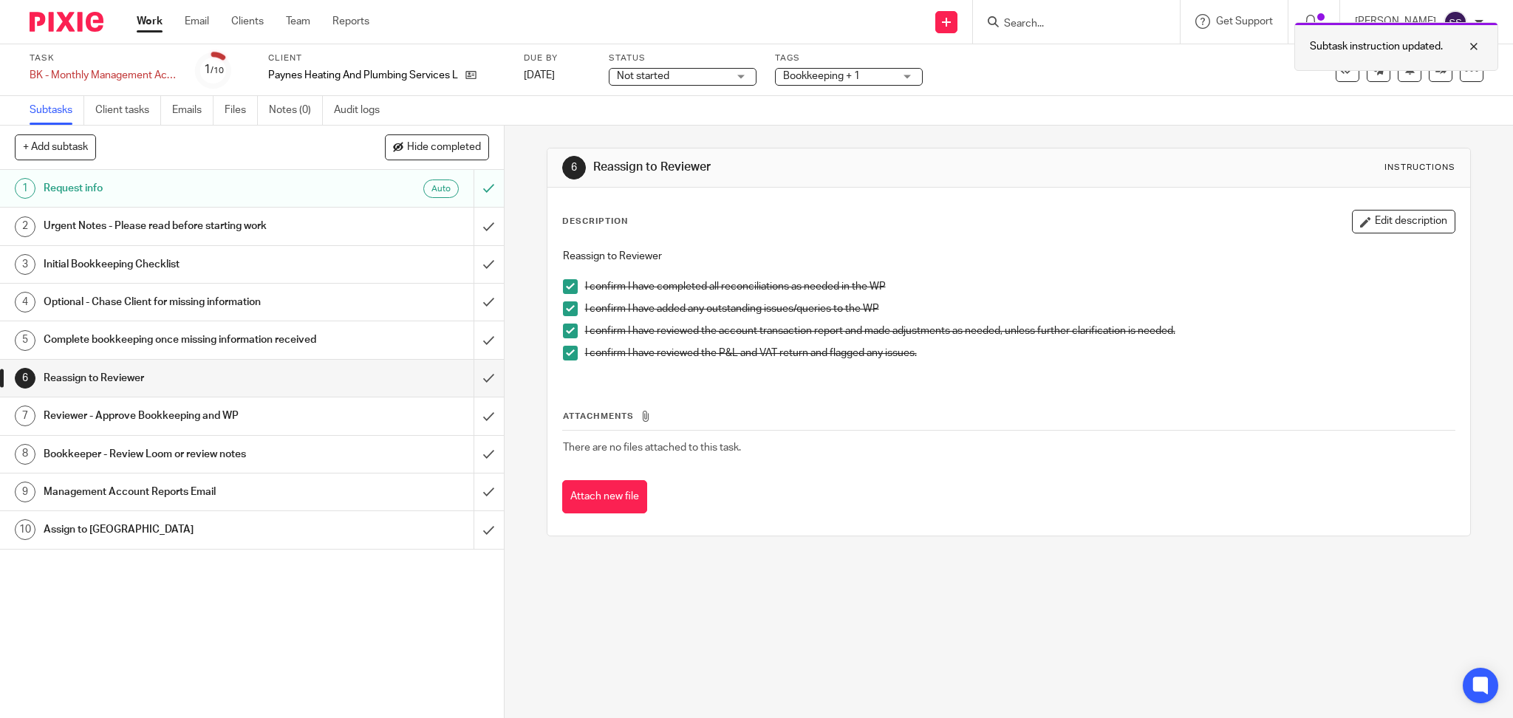
click at [1475, 52] on div at bounding box center [1463, 47] width 40 height 18
click at [1436, 69] on icon at bounding box center [1441, 69] width 11 height 11
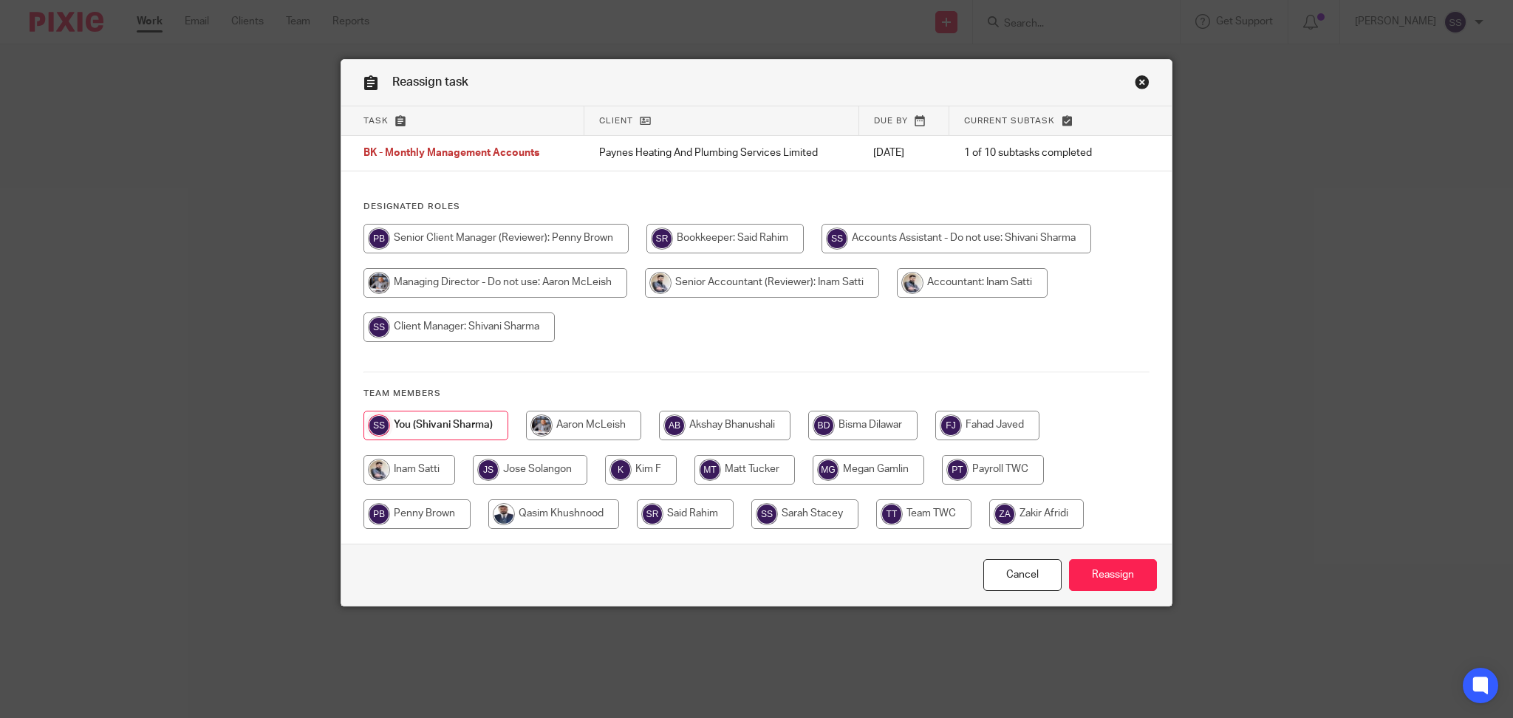
click at [642, 474] on input "radio" at bounding box center [641, 470] width 72 height 30
radio input "true"
click at [1097, 576] on input "Reassign" at bounding box center [1113, 575] width 88 height 32
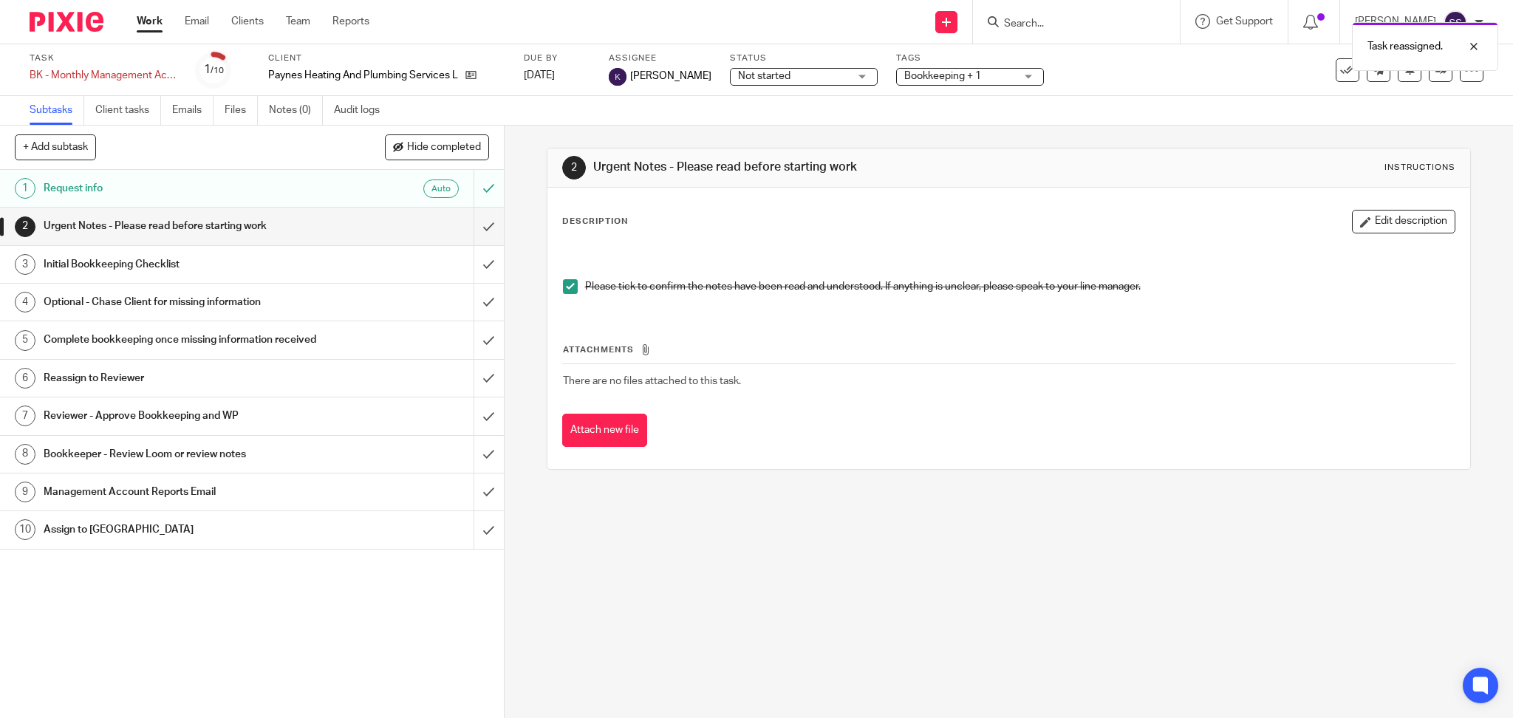
click at [156, 23] on link "Work" at bounding box center [150, 21] width 26 height 15
